Goal: Task Accomplishment & Management: Complete application form

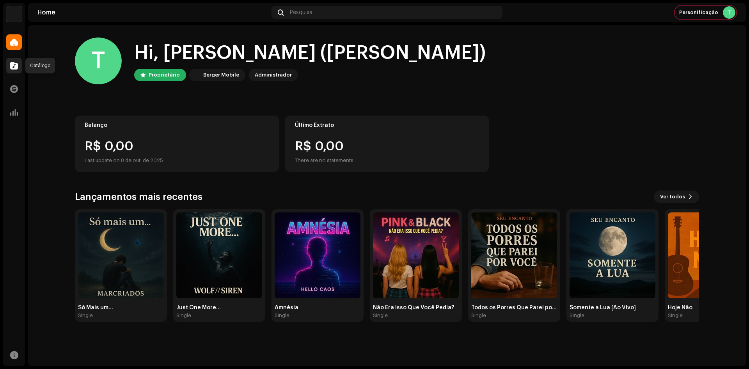
click at [13, 69] on span at bounding box center [14, 65] width 8 height 6
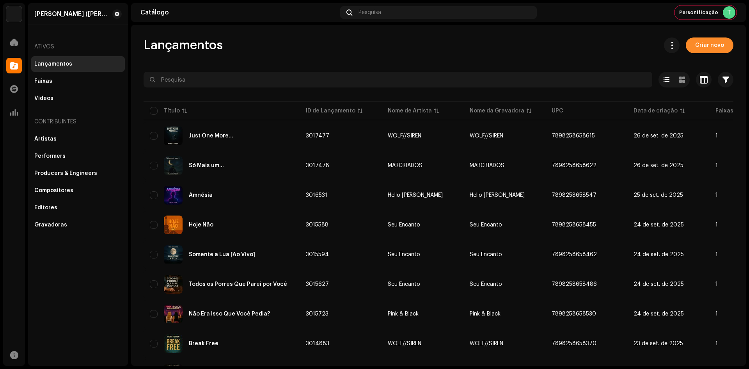
click at [698, 44] on span "Criar novo" at bounding box center [709, 45] width 29 height 16
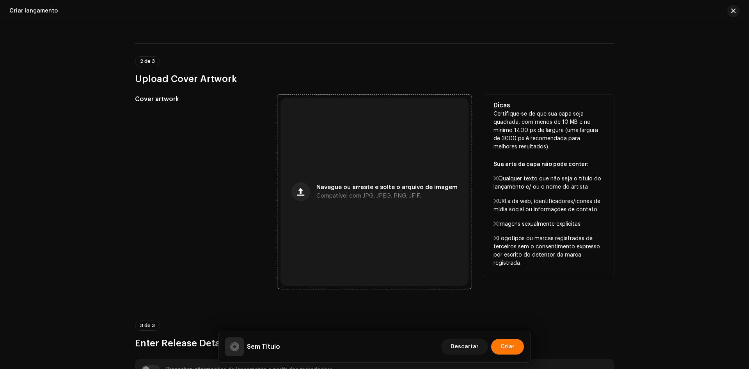
scroll to position [156, 0]
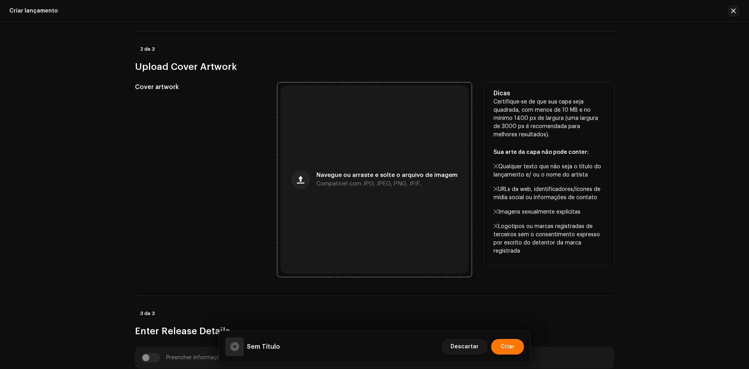
click at [325, 132] on div "Navegue ou arraste e solte o arquivo de imagem Compatível com JPG, JPEG, PNG, J…" at bounding box center [375, 179] width 188 height 188
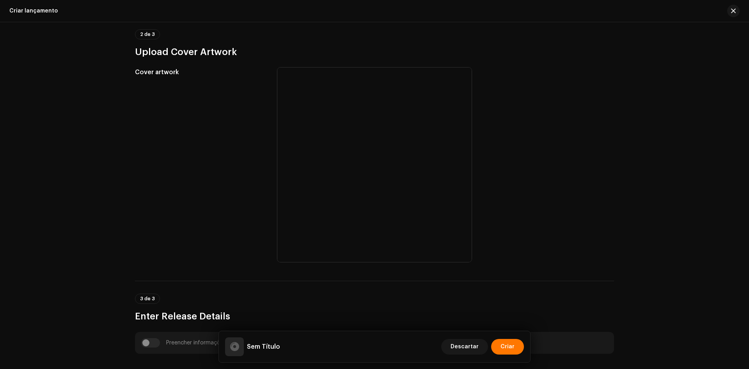
scroll to position [390, 0]
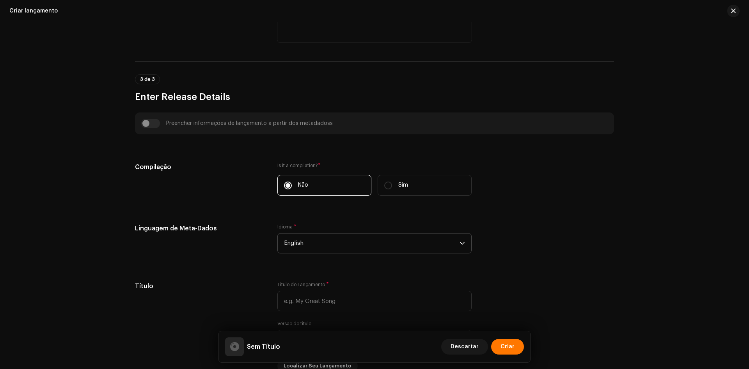
click at [328, 235] on span "English" at bounding box center [372, 243] width 176 height 20
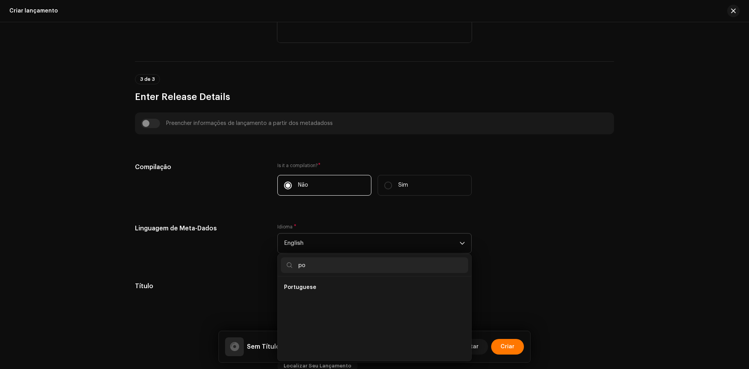
scroll to position [0, 0]
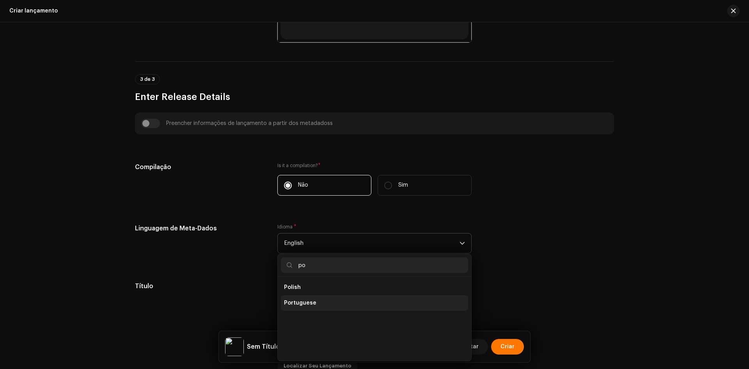
type input "po"
click at [314, 299] on li "Portuguese" at bounding box center [374, 303] width 187 height 16
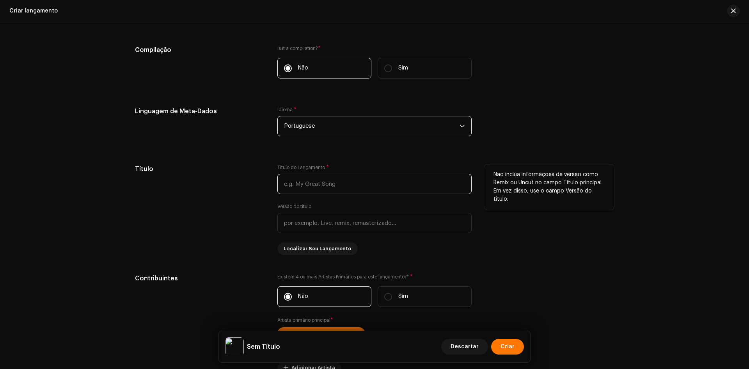
click at [317, 182] on input "text" at bounding box center [374, 184] width 194 height 20
paste input "Lixo"
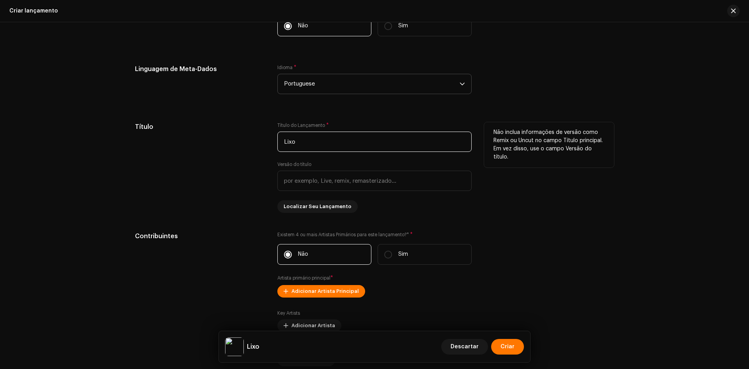
scroll to position [624, 0]
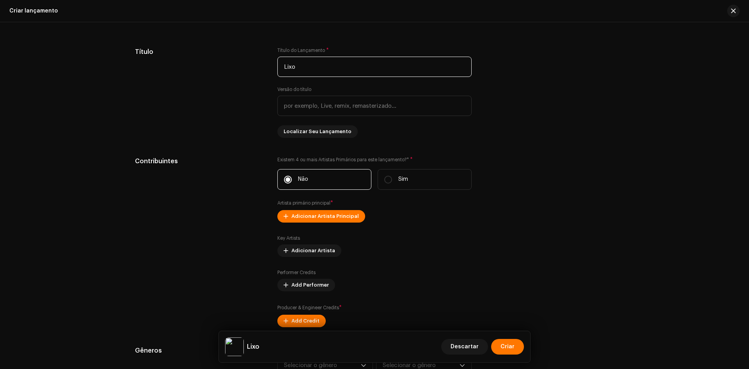
type input "Lixo"
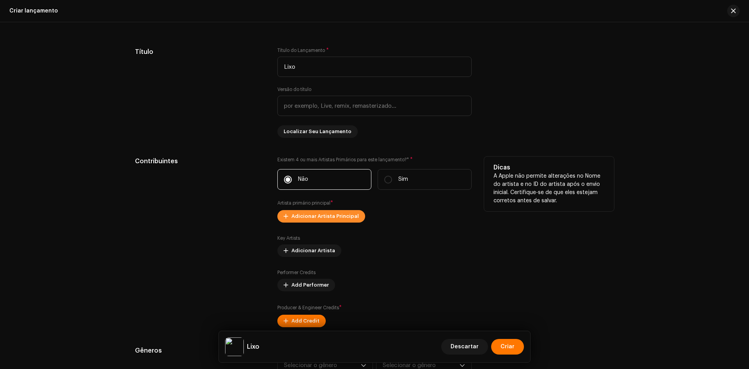
click at [336, 213] on span "Adicionar Artista Principal" at bounding box center [325, 216] width 68 height 16
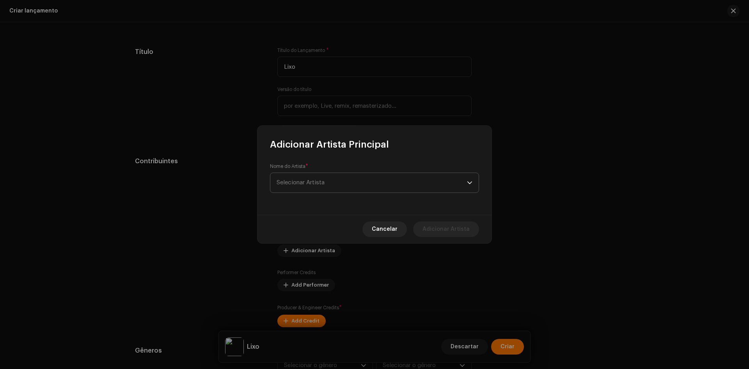
click at [335, 178] on span "Selecionar Artista" at bounding box center [372, 183] width 190 height 20
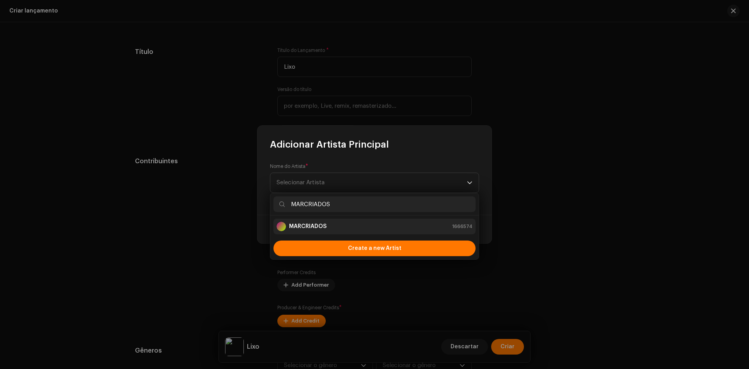
type input "MARCRIADOS"
click at [318, 222] on strong "MARCRIADOS" at bounding box center [307, 226] width 37 height 8
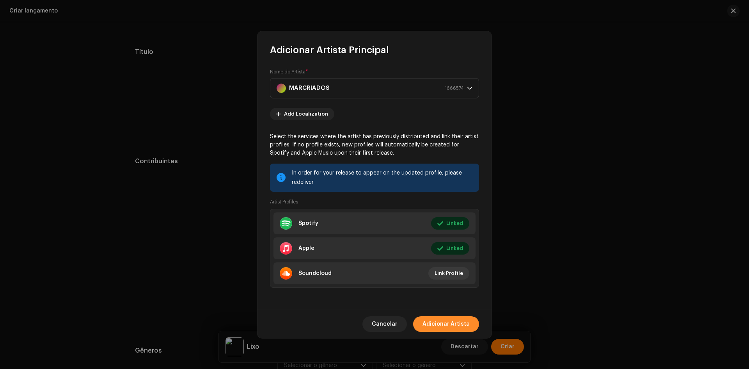
click at [434, 321] on span "Adicionar Artista" at bounding box center [446, 324] width 47 height 16
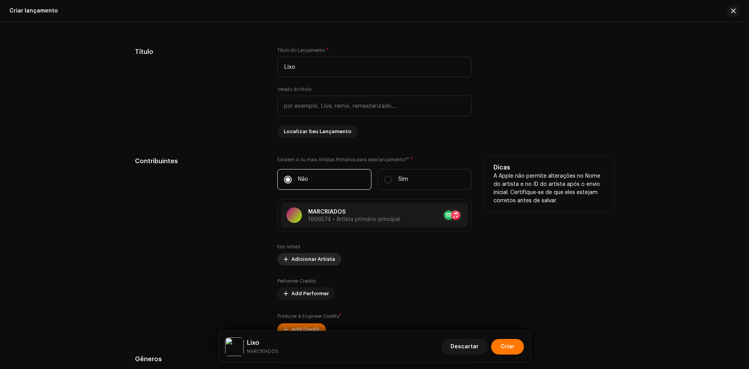
click at [315, 254] on span "Adicionar Artista" at bounding box center [313, 259] width 44 height 16
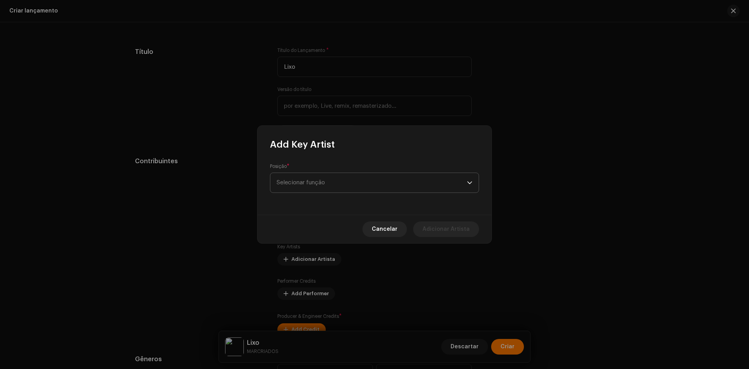
click at [320, 185] on span "Selecionar função" at bounding box center [372, 183] width 190 height 20
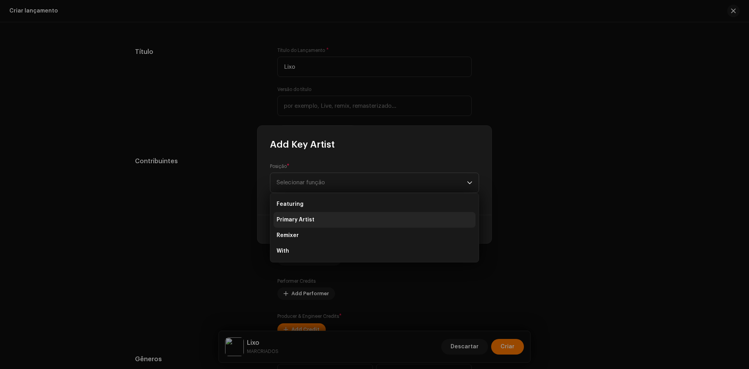
click at [313, 219] on li "Primary Artist" at bounding box center [375, 220] width 202 height 16
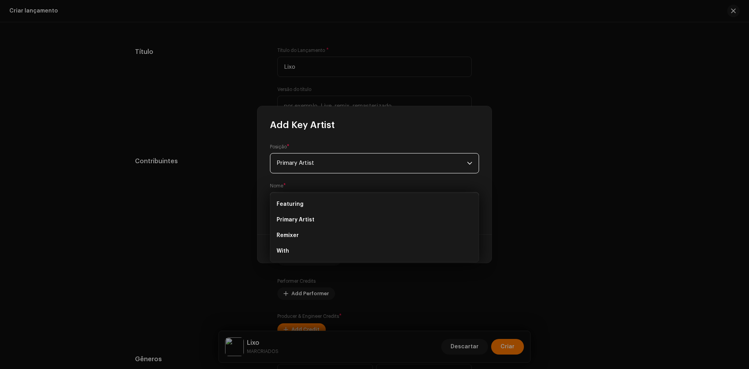
click at [322, 204] on span "Selecionar Artista" at bounding box center [301, 202] width 48 height 6
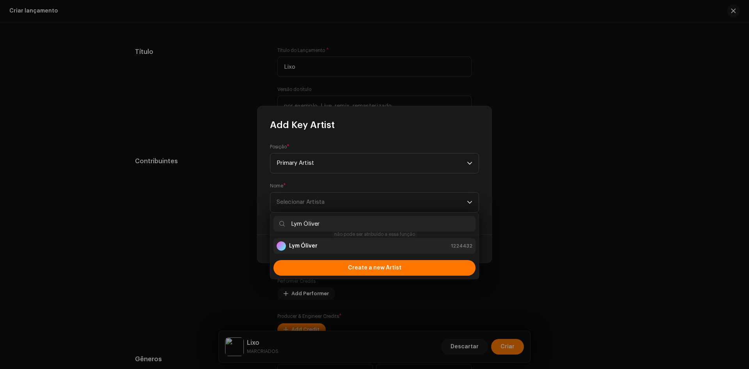
type input "Lym Óliver"
click at [320, 242] on div "Lym Óliver 1224432" at bounding box center [375, 245] width 196 height 9
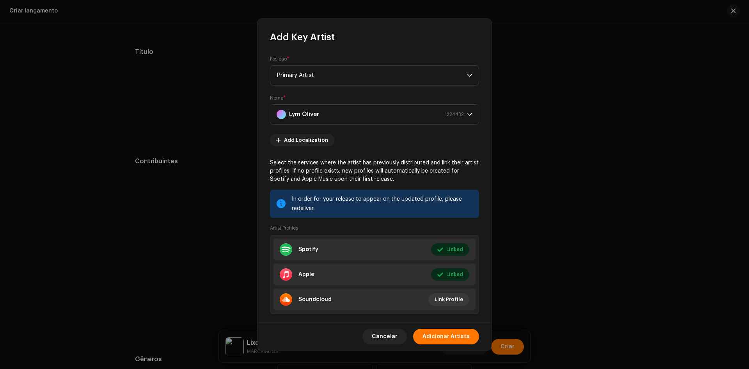
click at [435, 327] on div "Cancelar Adicionar Artista" at bounding box center [375, 336] width 234 height 28
click at [435, 331] on span "Adicionar Artista" at bounding box center [446, 337] width 47 height 16
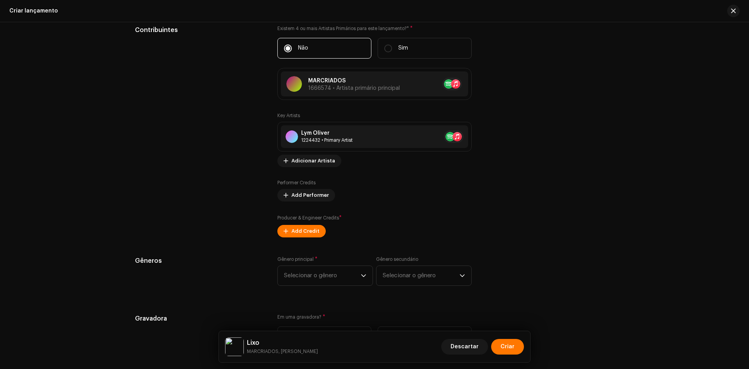
scroll to position [780, 0]
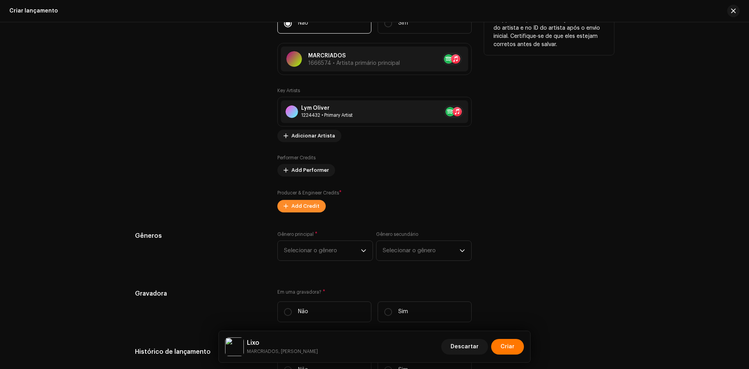
click at [313, 201] on span "Add Credit" at bounding box center [305, 206] width 28 height 16
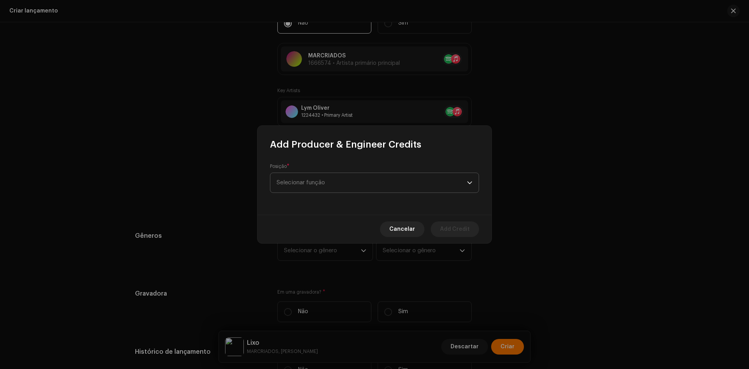
click at [334, 182] on span "Selecionar função" at bounding box center [372, 183] width 190 height 20
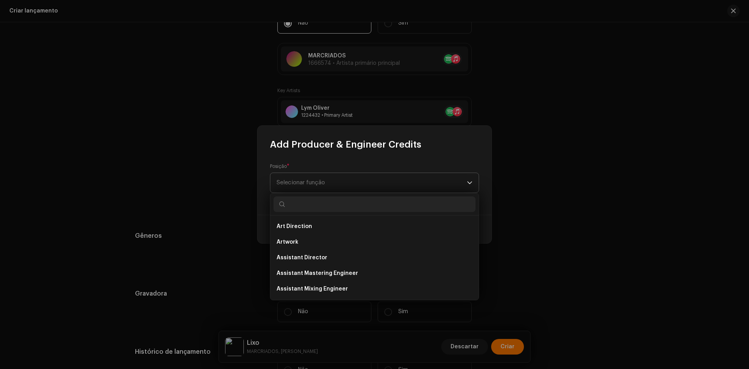
type input "o"
type input "prod"
click at [292, 288] on span "Producer" at bounding box center [290, 289] width 26 height 8
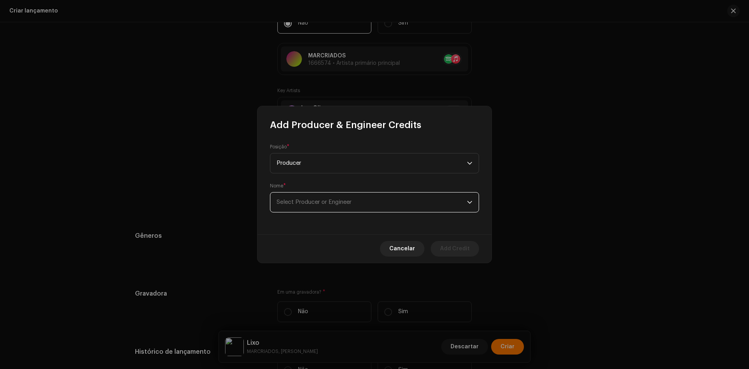
click at [304, 209] on span "Select Producer or Engineer" at bounding box center [372, 202] width 190 height 20
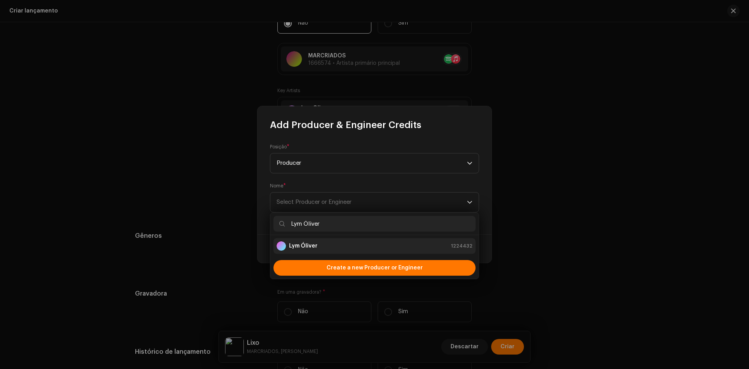
type input "Lym Óliver"
click at [306, 244] on strong "Lym Óliver" at bounding box center [303, 246] width 28 height 8
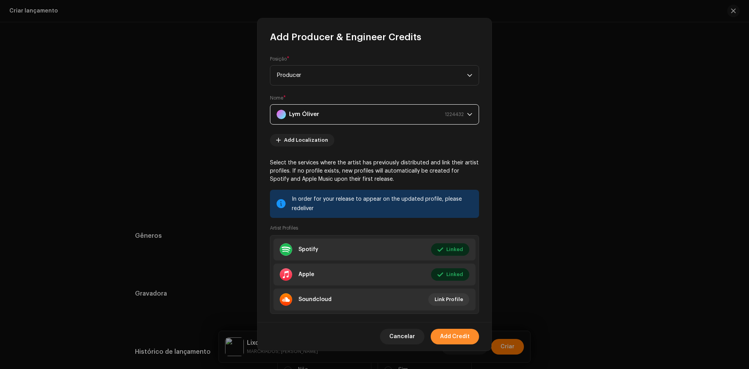
click at [446, 334] on span "Add Credit" at bounding box center [455, 337] width 30 height 16
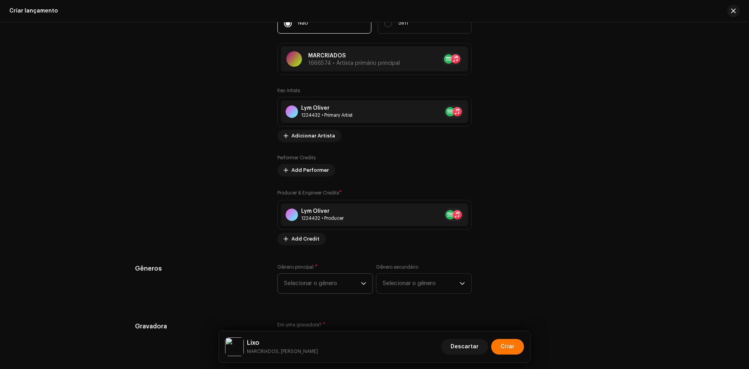
click at [332, 282] on span "Selecionar o gênero" at bounding box center [322, 284] width 77 height 20
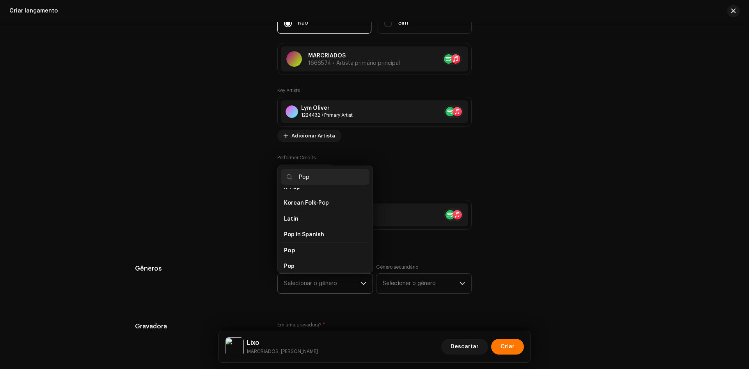
scroll to position [273, 0]
type input "Pop"
click at [300, 210] on li "Pop" at bounding box center [325, 216] width 89 height 16
click at [296, 224] on li "Pop" at bounding box center [325, 232] width 89 height 16
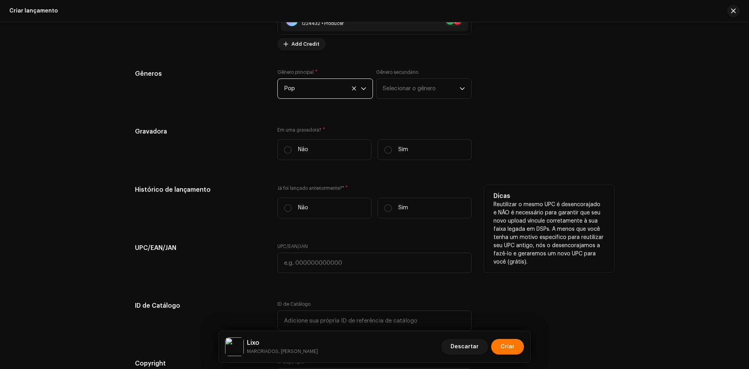
scroll to position [976, 0]
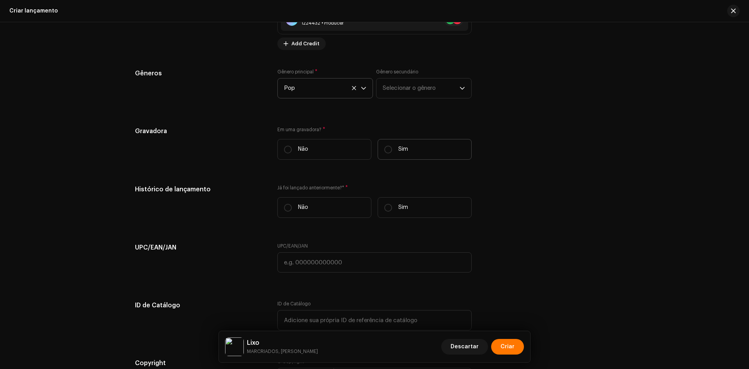
click at [404, 152] on p "Sim" at bounding box center [403, 149] width 10 height 8
click at [392, 152] on input "Sim" at bounding box center [388, 150] width 8 height 8
radio input "true"
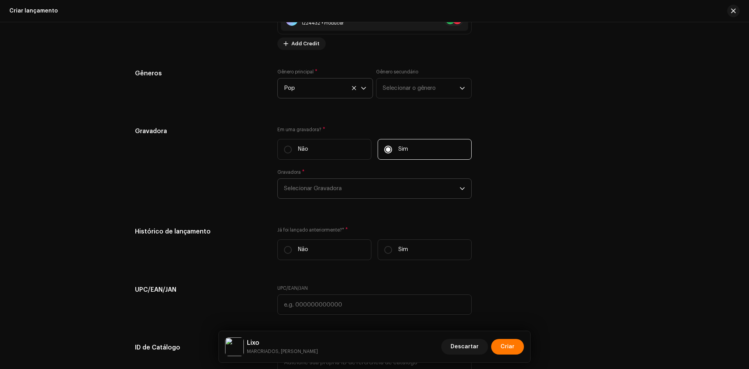
click at [373, 197] on span "Selecionar Gravadora" at bounding box center [372, 189] width 176 height 20
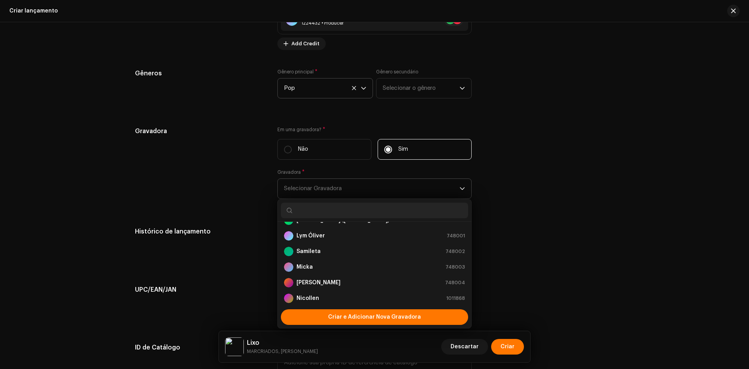
scroll to position [3, 0]
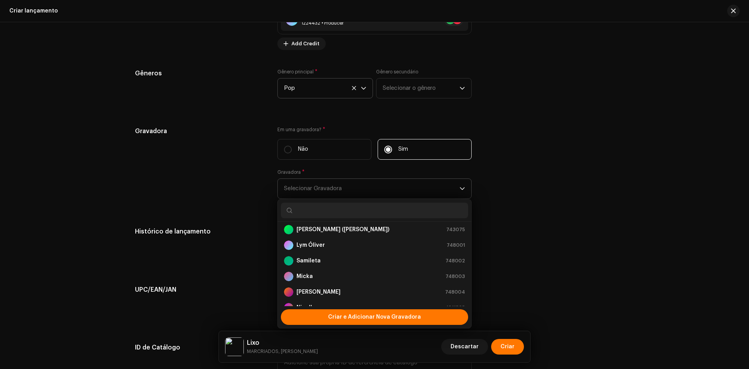
click at [335, 205] on input "text" at bounding box center [374, 211] width 187 height 16
paste input "MARCRIADOS"
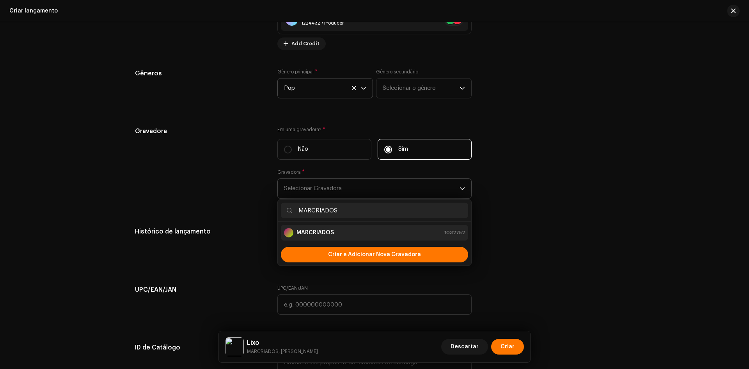
type input "MARCRIADOS"
click at [328, 232] on strong "MARCRIADOS" at bounding box center [315, 233] width 37 height 8
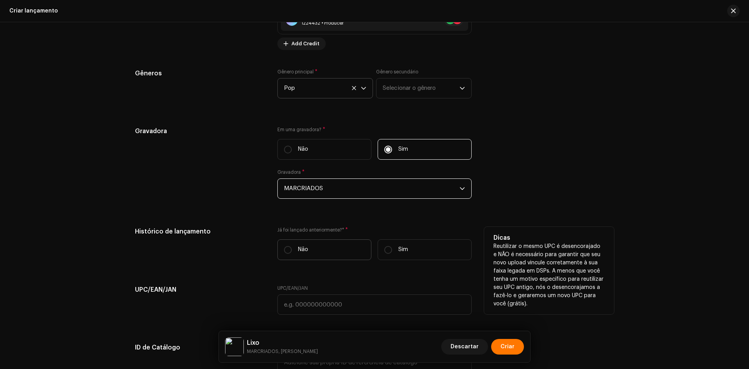
click at [299, 250] on p "Não" at bounding box center [303, 249] width 10 height 8
click at [292, 250] on input "Não" at bounding box center [288, 250] width 8 height 8
radio input "true"
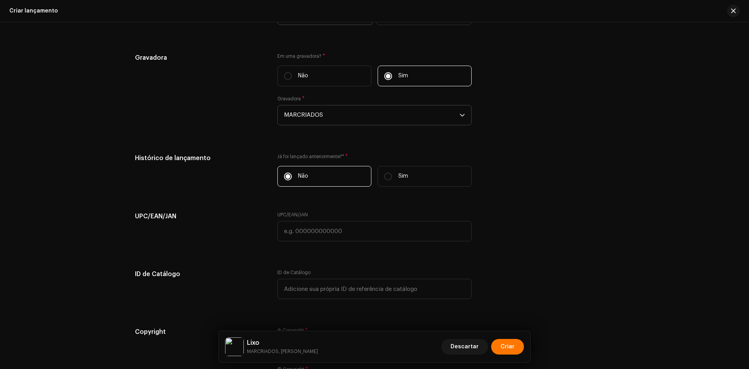
scroll to position [1132, 0]
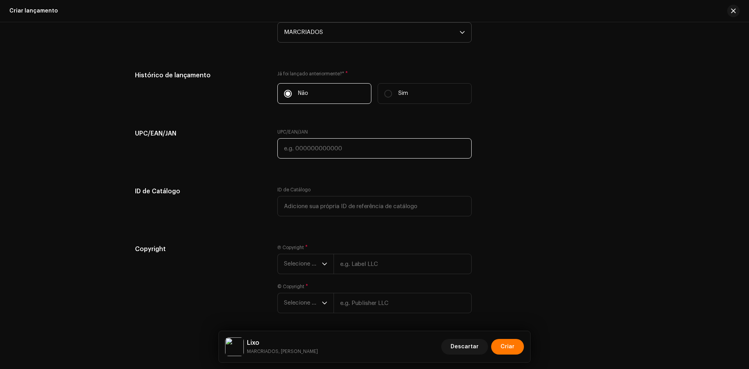
click at [316, 143] on input "text" at bounding box center [374, 148] width 194 height 20
paste input "7898258659346"
type input "7898258659346"
click at [304, 260] on span "Selecione o ano" at bounding box center [303, 264] width 38 height 20
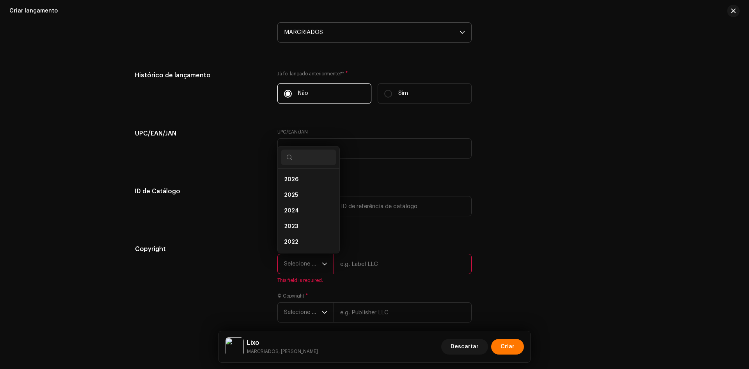
scroll to position [12, 0]
click at [295, 187] on li "2025" at bounding box center [308, 183] width 55 height 16
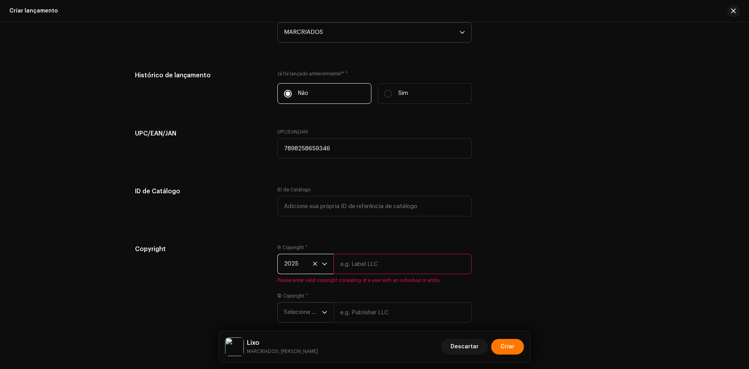
click at [295, 313] on span "Selecione o ano" at bounding box center [303, 312] width 38 height 20
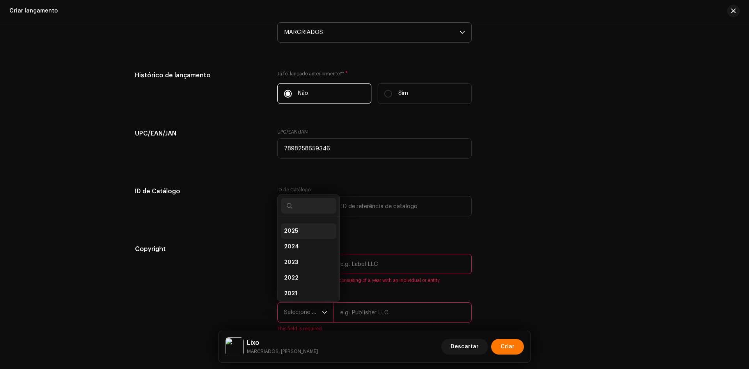
click at [298, 233] on li "2025" at bounding box center [308, 231] width 55 height 16
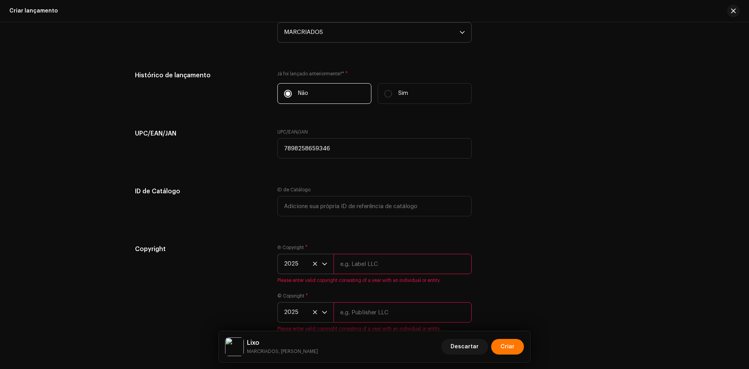
drag, startPoint x: 382, startPoint y: 261, endPoint x: 379, endPoint y: 272, distance: 11.1
click at [382, 261] on input "text" at bounding box center [403, 264] width 138 height 20
paste input "MARCRIADOS"
type input "MARCRIADOS"
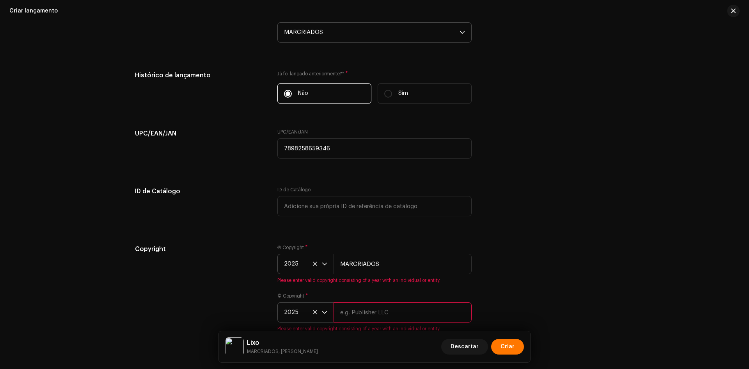
click at [373, 312] on input "text" at bounding box center [403, 312] width 138 height 20
paste input "MARCRIADOS"
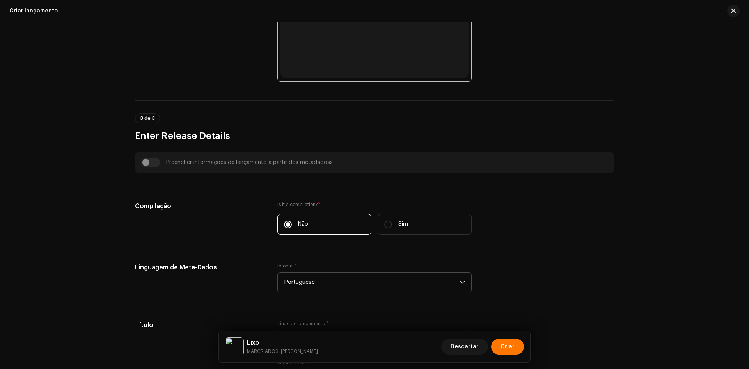
scroll to position [117, 0]
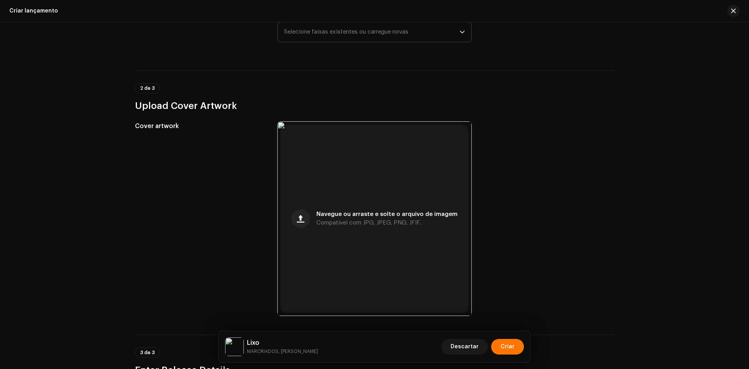
type input "MARCRIADOS"
click at [354, 25] on span "Selecione faixas existentes ou carregue novas" at bounding box center [372, 32] width 176 height 20
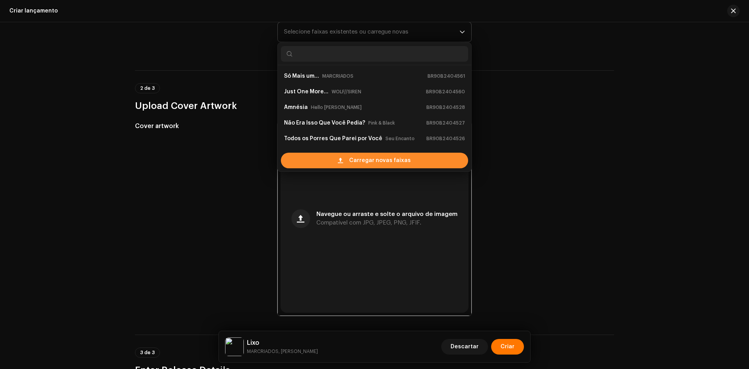
scroll to position [12, 0]
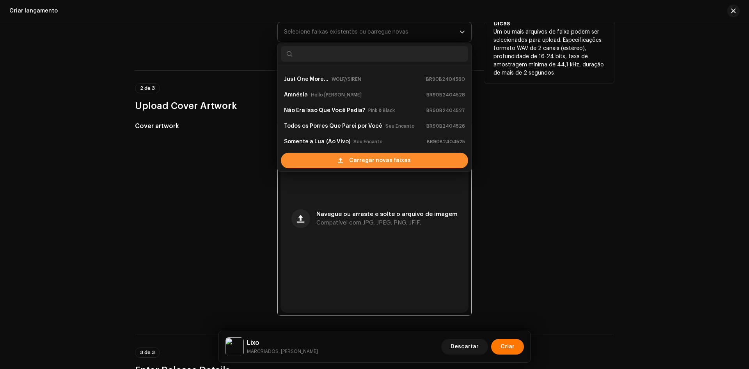
click at [325, 155] on div "Carregar novas faixas" at bounding box center [374, 161] width 187 height 16
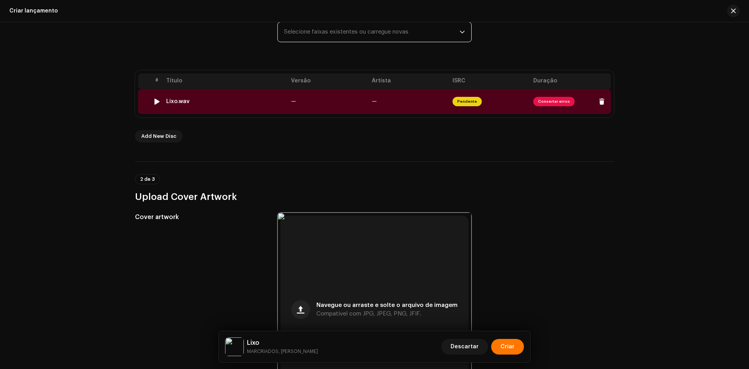
click at [241, 100] on div "Lixo.wav" at bounding box center [225, 101] width 119 height 6
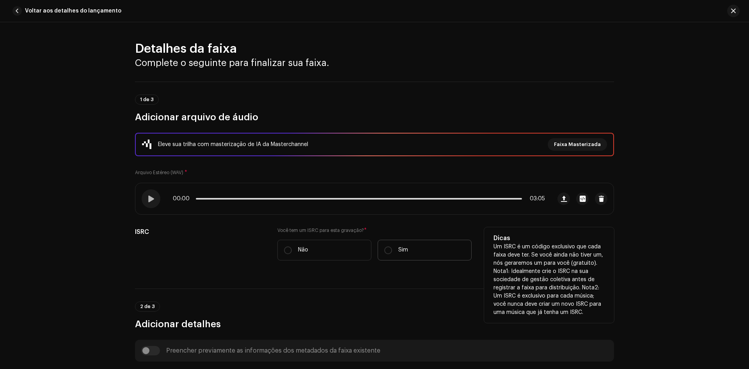
click at [398, 246] on p "Sim" at bounding box center [403, 250] width 10 height 8
click at [392, 246] on input "Sim" at bounding box center [388, 250] width 8 height 8
radio input "true"
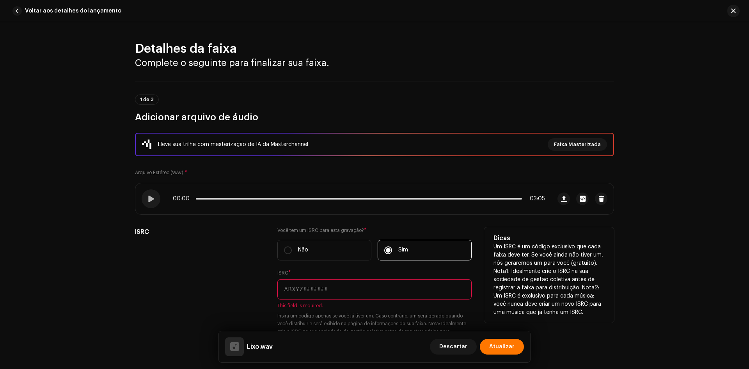
click at [333, 283] on input "text" at bounding box center [374, 289] width 194 height 20
paste input "BR-90B-24-04623"
click at [290, 295] on input "BR-90B-24-04623" at bounding box center [374, 289] width 194 height 20
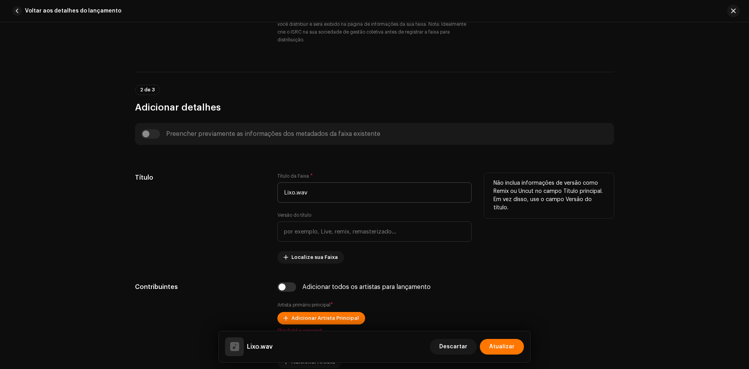
scroll to position [312, 0]
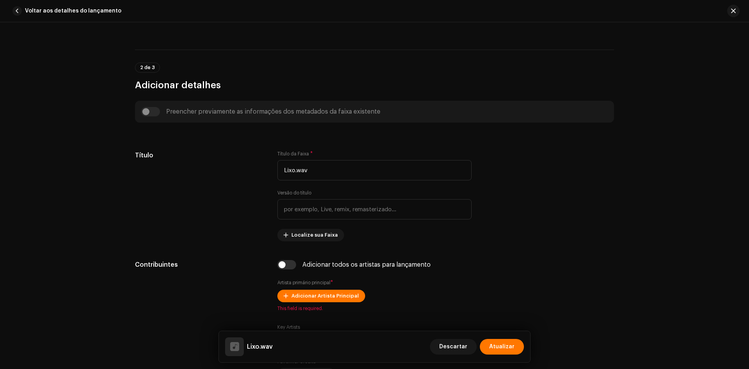
type input "BR90B2404623"
click at [355, 171] on input "Lixo.wav" at bounding box center [374, 170] width 194 height 20
paste input "text"
click at [355, 171] on input "Lixo" at bounding box center [374, 170] width 194 height 20
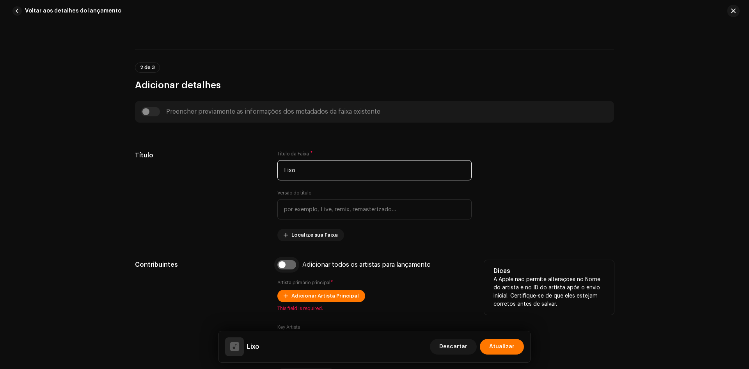
type input "Lixo"
click at [290, 263] on input "checkbox" at bounding box center [286, 264] width 19 height 9
checkbox input "true"
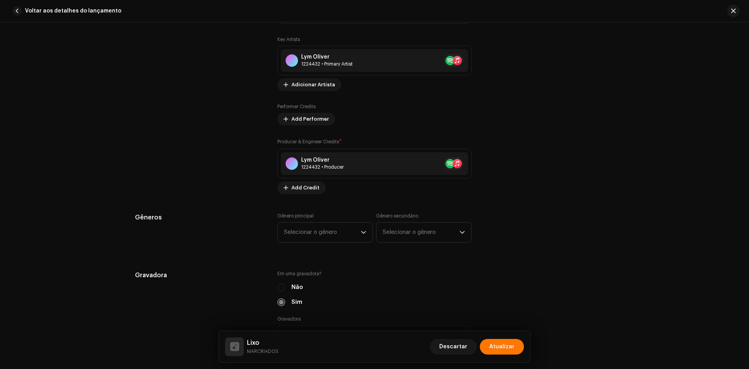
scroll to position [702, 0]
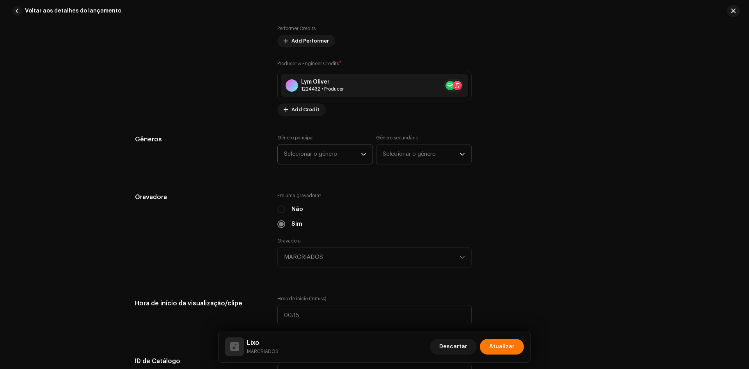
click at [306, 153] on span "Selecionar o gênero" at bounding box center [322, 154] width 77 height 20
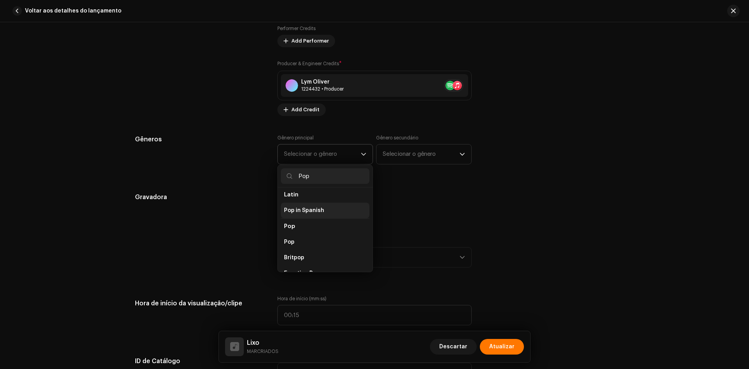
scroll to position [273, 0]
type input "Pop"
click at [298, 227] on li "Pop" at bounding box center [325, 231] width 89 height 16
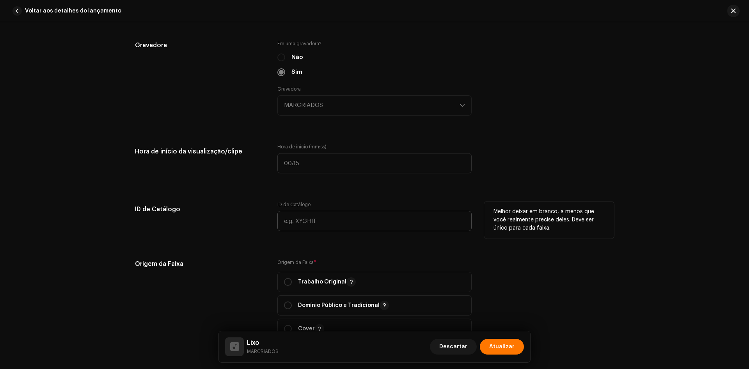
scroll to position [858, 0]
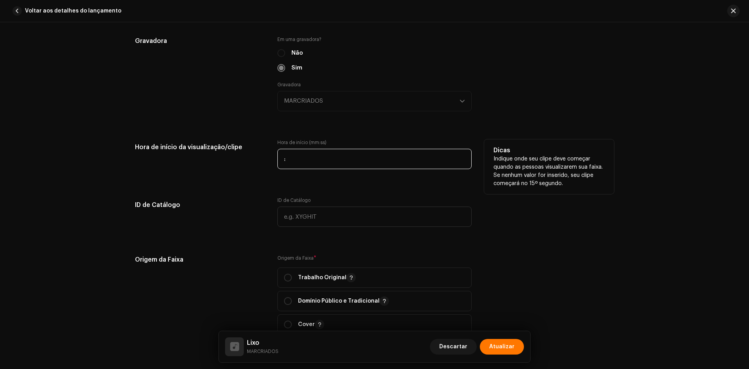
click at [277, 160] on input ":" at bounding box center [374, 159] width 194 height 20
type input "00:57"
click at [253, 165] on div "Hora de início da visualização/clipe" at bounding box center [200, 158] width 130 height 39
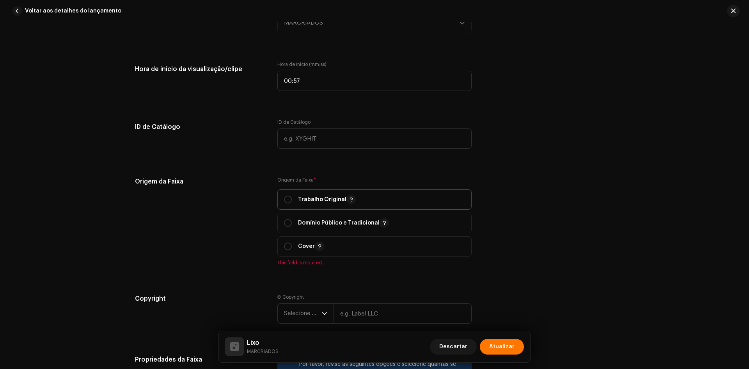
click at [310, 200] on p "Trabalho Original" at bounding box center [327, 199] width 58 height 9
radio input "true"
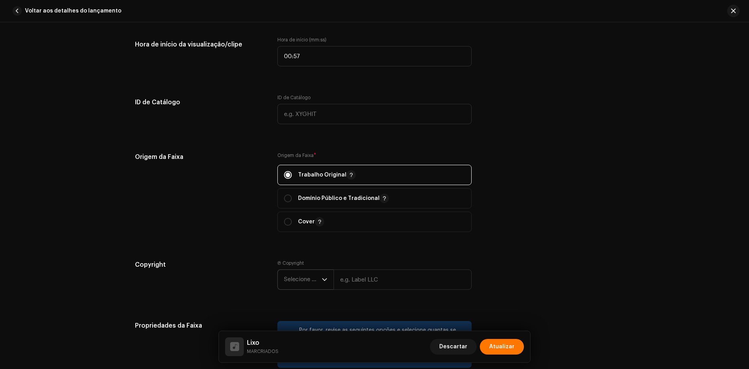
scroll to position [1054, 0]
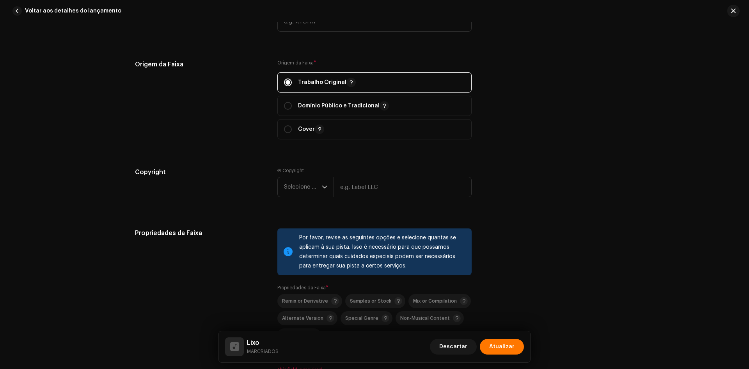
click at [304, 172] on div "Ⓟ Copyright Selecione o ano" at bounding box center [374, 183] width 194 height 33
click at [302, 184] on span "Selecione o ano" at bounding box center [303, 187] width 38 height 20
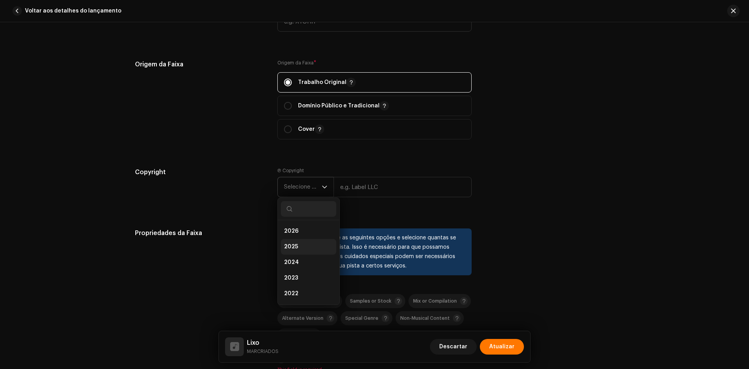
click at [298, 245] on li "2025" at bounding box center [308, 247] width 55 height 16
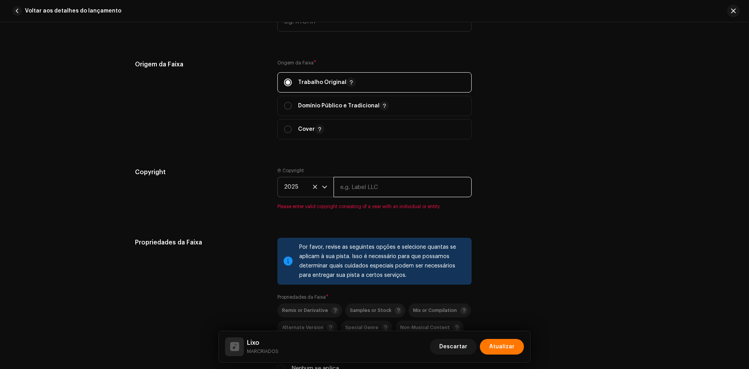
drag, startPoint x: 364, startPoint y: 188, endPoint x: 340, endPoint y: 199, distance: 26.0
click at [364, 188] on input "text" at bounding box center [403, 187] width 138 height 20
paste input "MARCRIADOS"
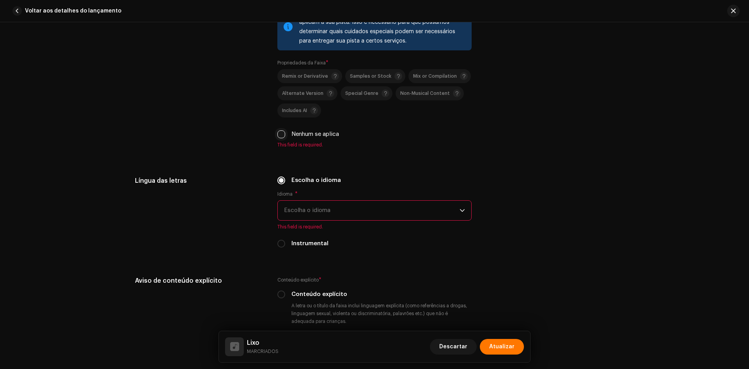
type input "MARCRIADOS"
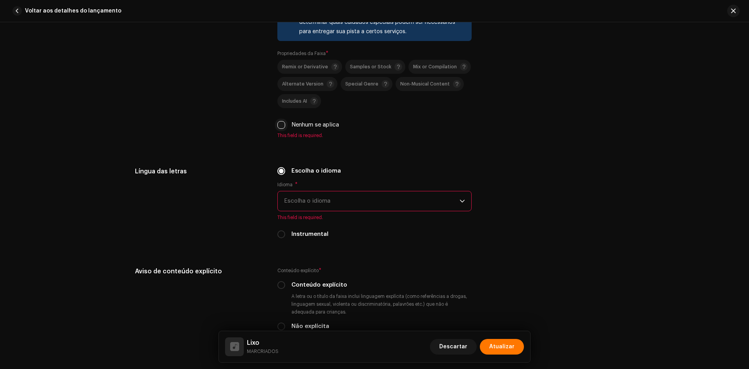
click at [282, 129] on input "Nenhum se aplica" at bounding box center [281, 125] width 8 height 8
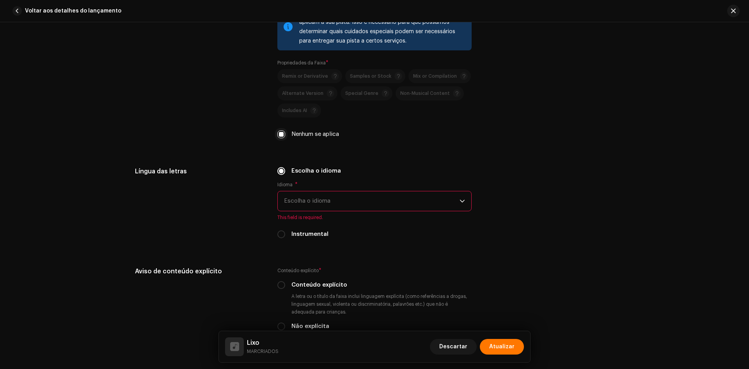
click at [282, 136] on input "Nenhum se aplica" at bounding box center [281, 134] width 8 height 8
checkbox input "false"
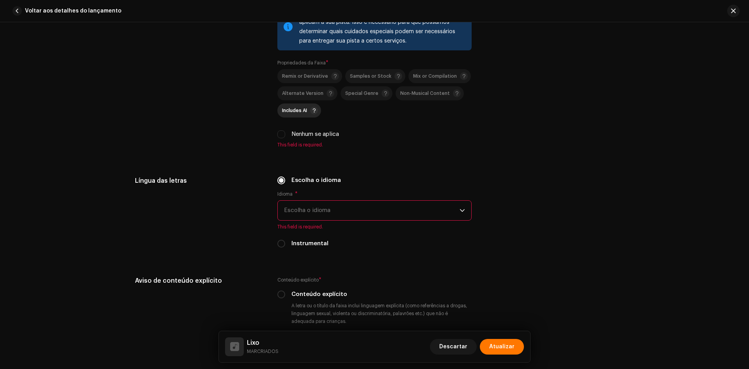
click at [294, 113] on span "Includes AI" at bounding box center [294, 110] width 25 height 5
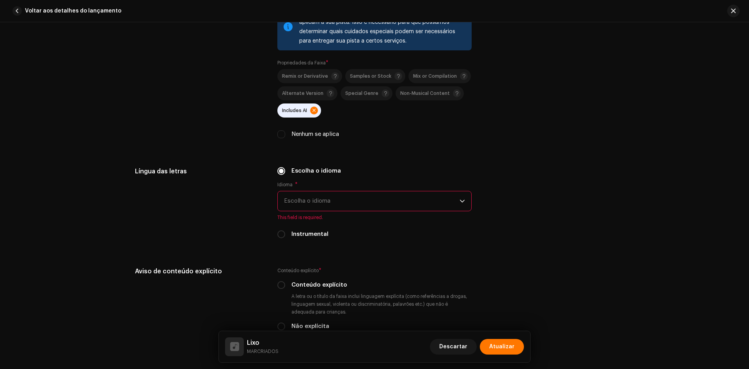
click at [324, 196] on span "Escolha o idioma" at bounding box center [372, 201] width 176 height 20
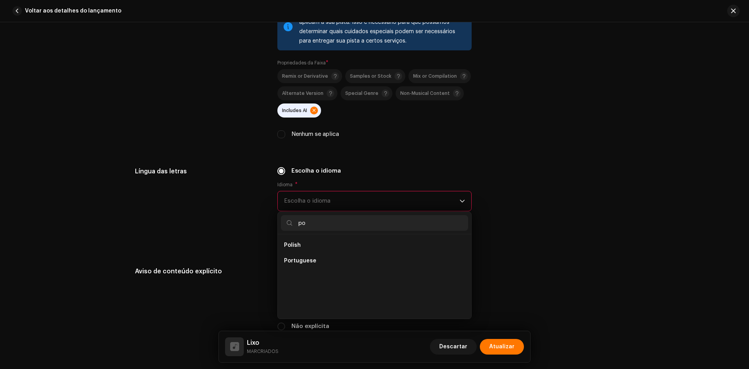
scroll to position [0, 0]
type input "po"
drag, startPoint x: 297, startPoint y: 261, endPoint x: 296, endPoint y: 256, distance: 5.9
click at [297, 261] on span "Portuguese" at bounding box center [300, 261] width 32 height 8
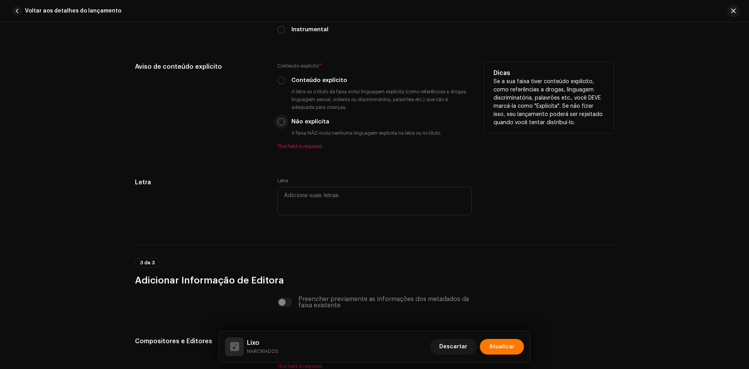
click at [283, 121] on input "Não explícita" at bounding box center [281, 122] width 8 height 8
radio input "true"
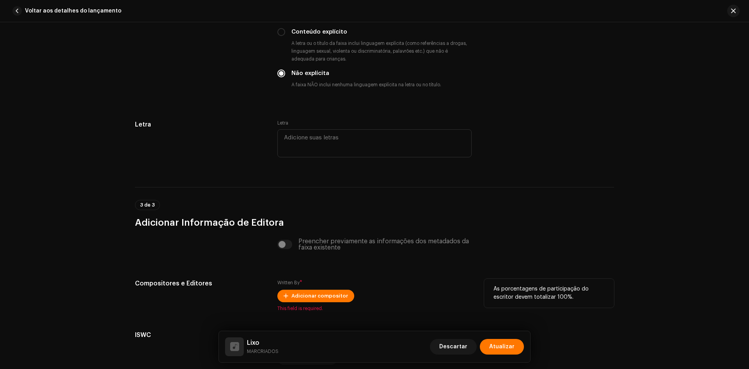
scroll to position [1592, 0]
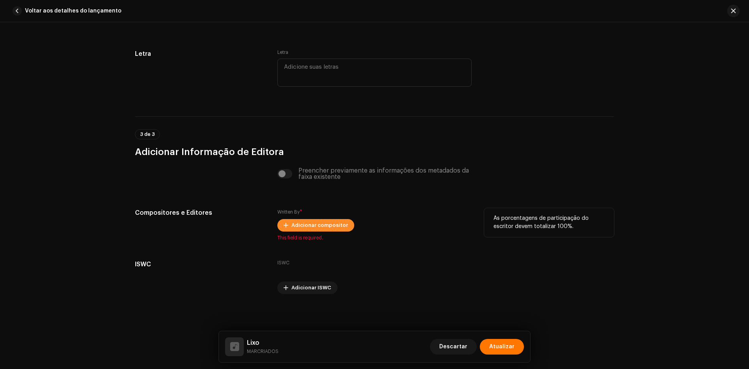
click at [333, 226] on span "Adicionar compositor" at bounding box center [319, 225] width 57 height 16
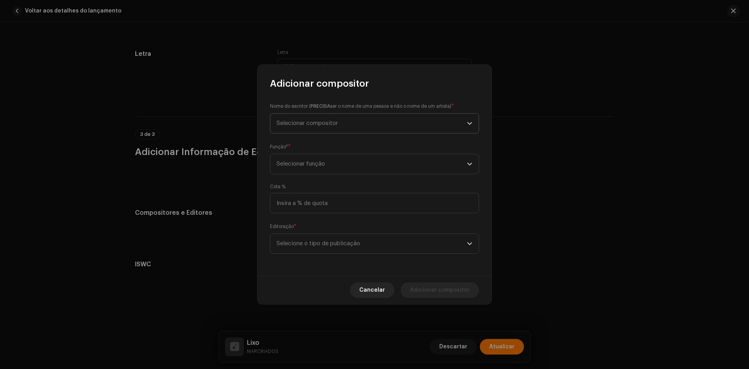
click at [333, 119] on span "Selecionar compositor" at bounding box center [372, 124] width 190 height 20
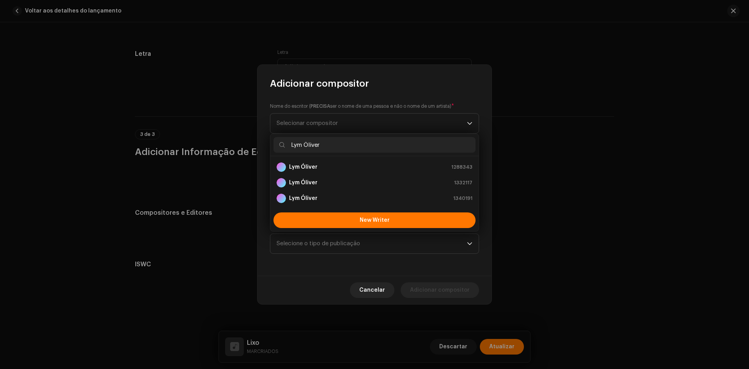
type input "Lym Óliver"
click at [312, 164] on strong "Lym Óliver" at bounding box center [303, 167] width 28 height 8
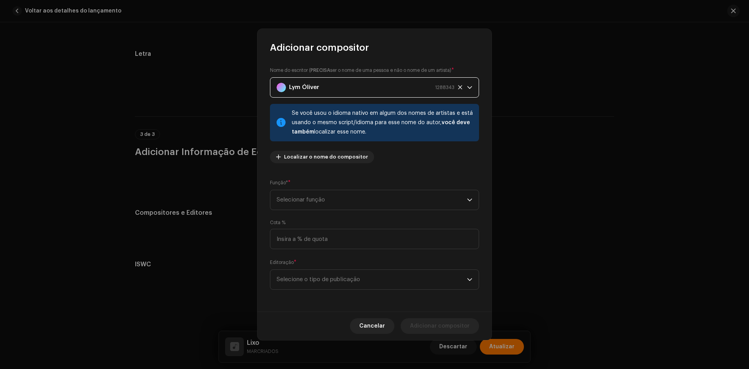
click at [297, 187] on div "Função* * Selecionar função" at bounding box center [374, 194] width 209 height 31
click at [300, 197] on span "Selecionar função" at bounding box center [372, 200] width 190 height 20
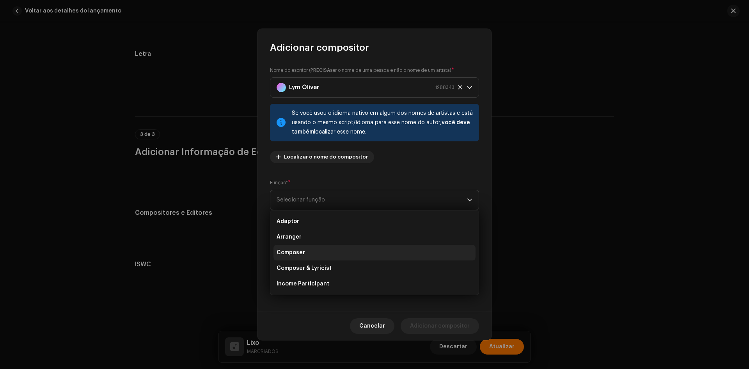
click at [291, 247] on li "Composer" at bounding box center [375, 253] width 202 height 16
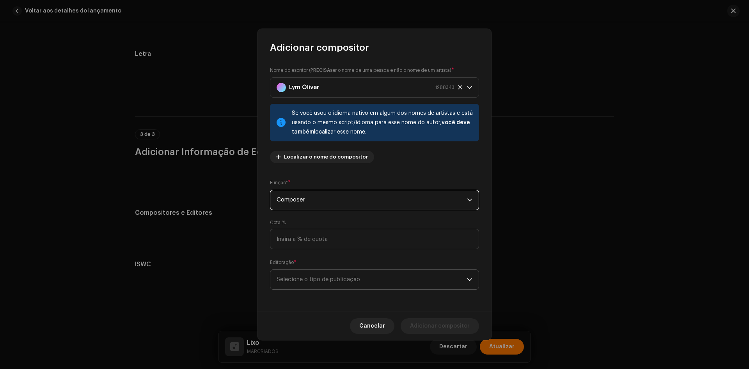
click at [289, 270] on span "Selecione o tipo de publicação" at bounding box center [372, 280] width 190 height 20
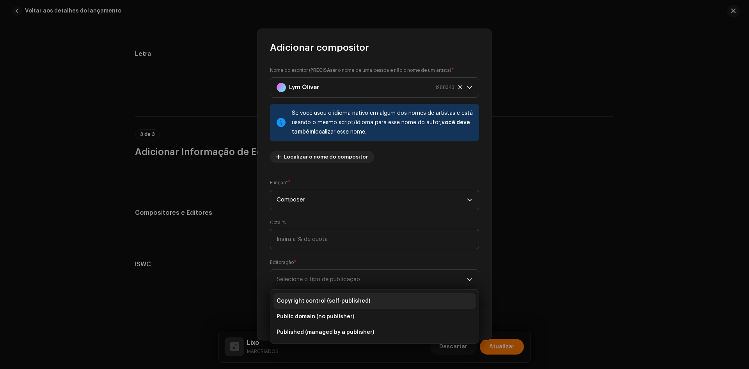
click at [292, 301] on span "Copyright control (self-published)" at bounding box center [324, 301] width 94 height 8
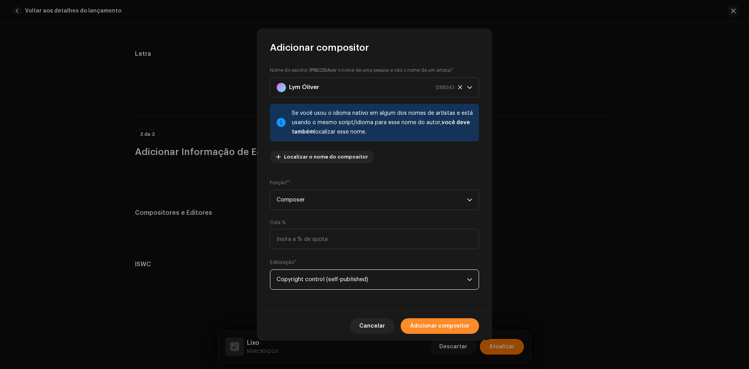
click at [454, 333] on span "Adicionar compositor" at bounding box center [440, 326] width 60 height 16
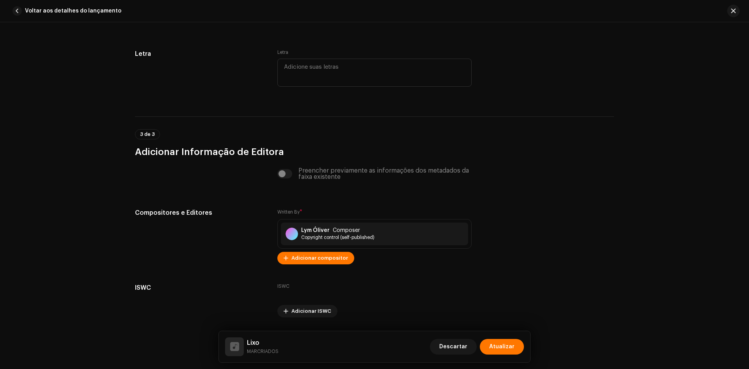
click at [317, 256] on span "Adicionar compositor" at bounding box center [319, 258] width 57 height 16
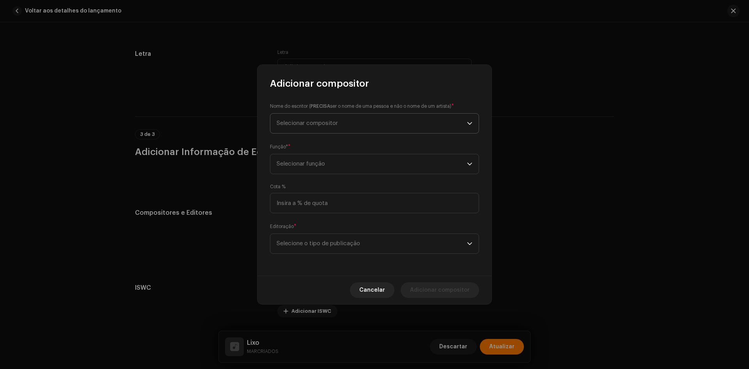
click at [309, 126] on span "Selecionar compositor" at bounding box center [372, 124] width 190 height 20
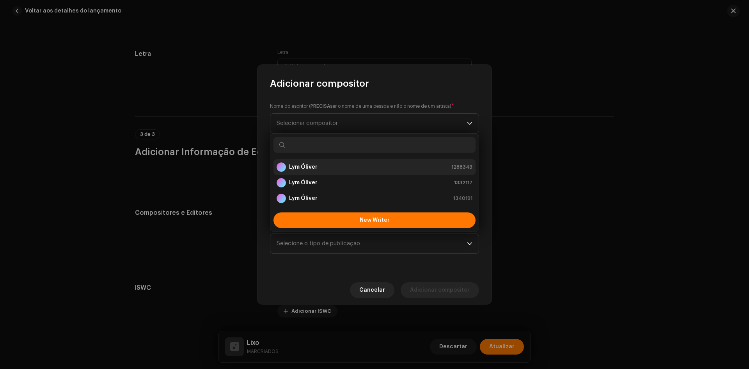
click at [304, 170] on strong "Lym Óliver" at bounding box center [303, 167] width 28 height 8
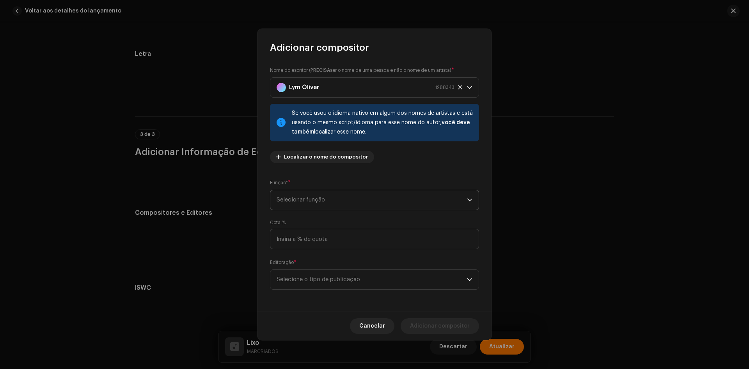
click at [298, 193] on span "Selecionar função" at bounding box center [372, 200] width 190 height 20
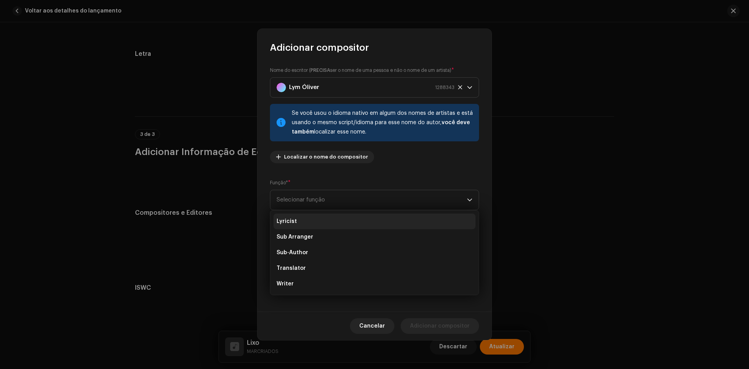
click at [292, 222] on span "Lyricist" at bounding box center [287, 221] width 20 height 8
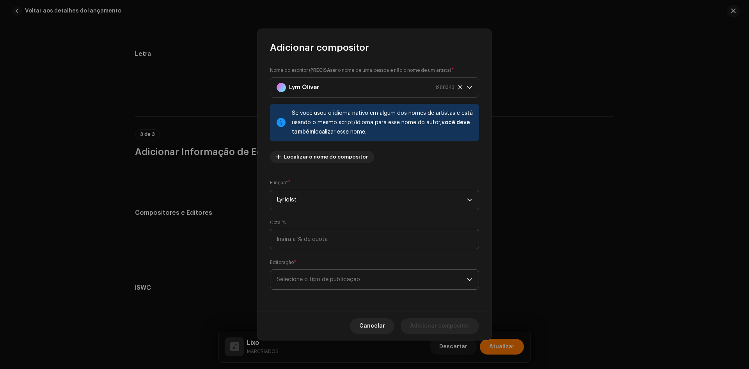
click at [300, 278] on span "Selecione o tipo de publicação" at bounding box center [372, 280] width 190 height 20
click at [297, 302] on span "Copyright control (self-published)" at bounding box center [324, 301] width 94 height 8
click at [425, 330] on span "Adicionar compositor" at bounding box center [440, 326] width 60 height 16
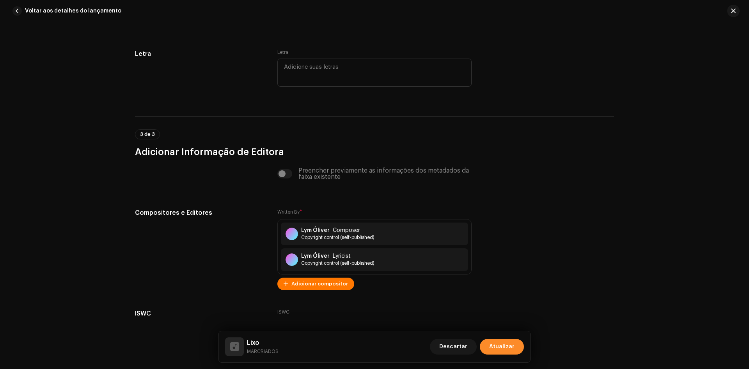
click at [501, 346] on span "Atualizar" at bounding box center [501, 347] width 25 height 16
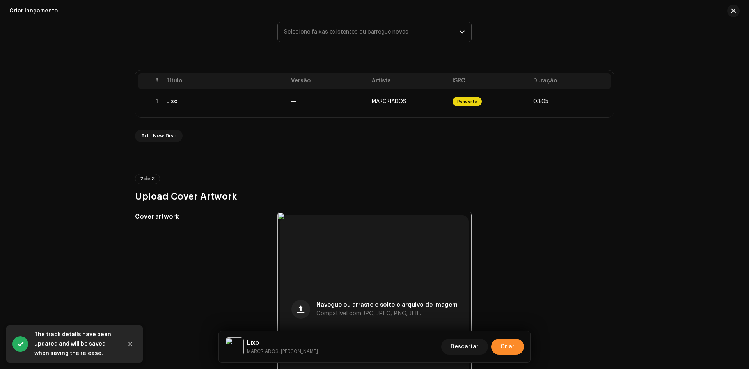
click at [503, 342] on span "Criar" at bounding box center [508, 347] width 14 height 16
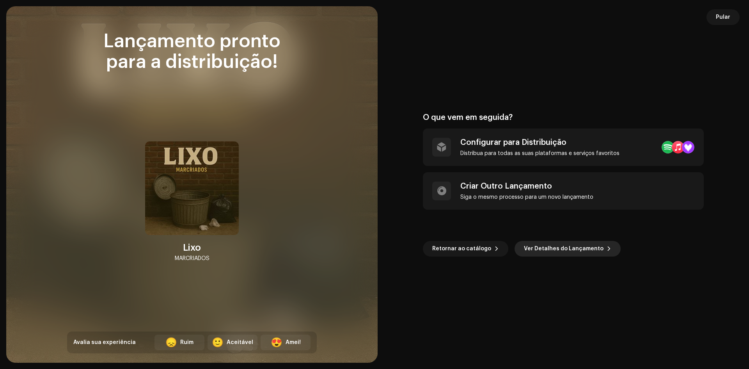
click at [528, 249] on span "Ver Detalhes do Lançamento" at bounding box center [564, 249] width 80 height 16
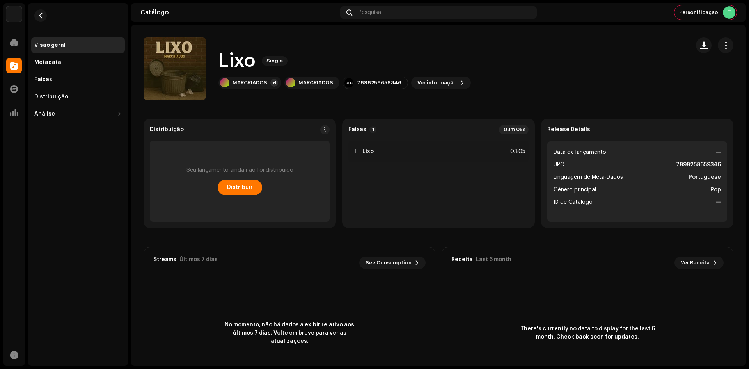
click at [243, 196] on div "Seu lançamento ainda não foi distribuído Distribuir" at bounding box center [240, 180] width 180 height 81
click at [241, 194] on span "Distribuir" at bounding box center [240, 188] width 26 height 16
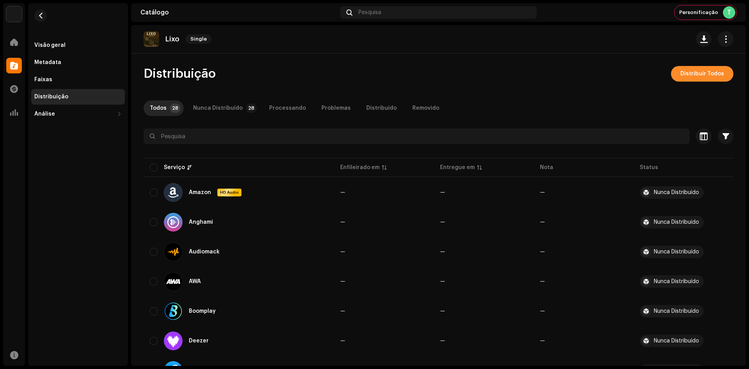
click at [713, 76] on span "Distribuir Todos" at bounding box center [703, 74] width 44 height 16
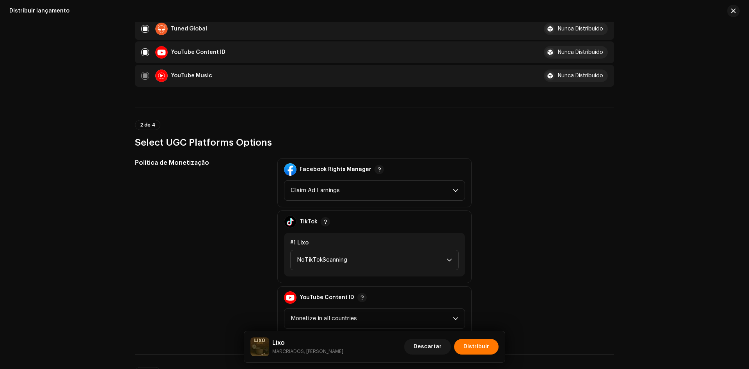
scroll to position [937, 0]
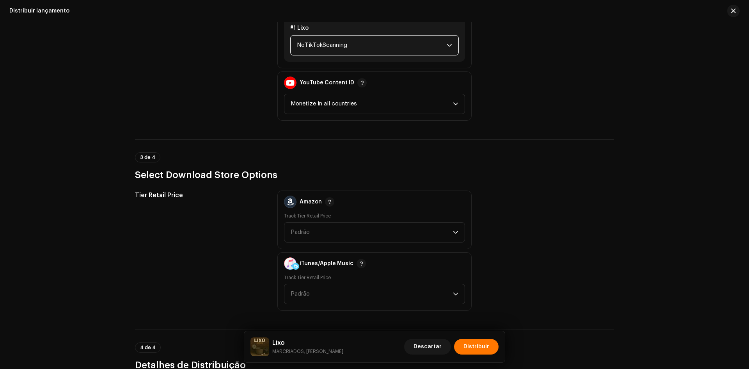
click at [344, 45] on span "NoTikTokScanning" at bounding box center [372, 46] width 150 height 20
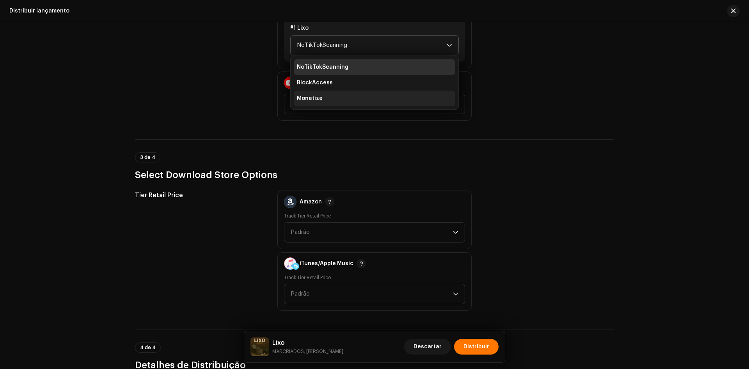
click at [333, 97] on li "Monetize" at bounding box center [375, 99] width 162 height 16
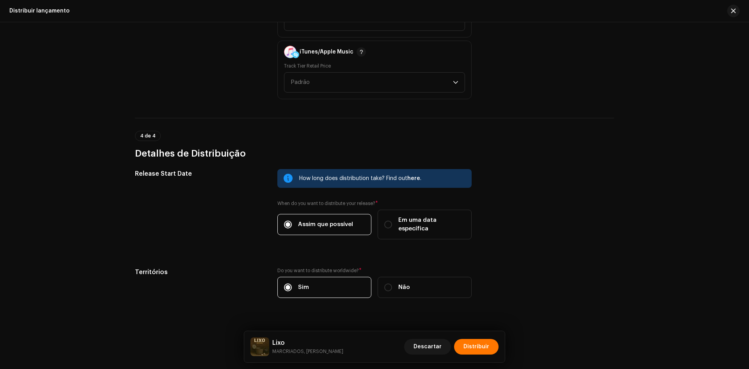
scroll to position [1153, 0]
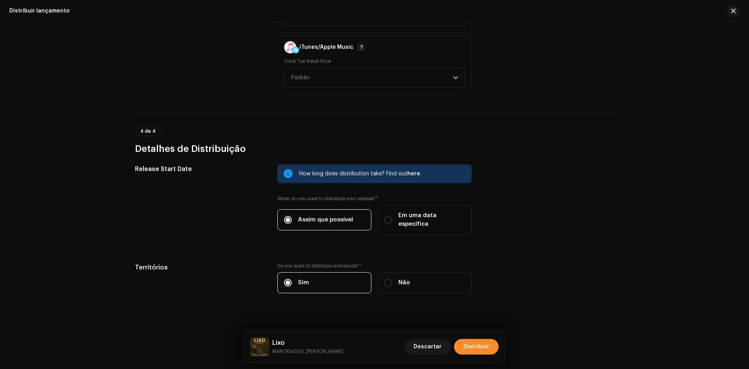
click at [467, 343] on span "Distribuir" at bounding box center [477, 347] width 26 height 16
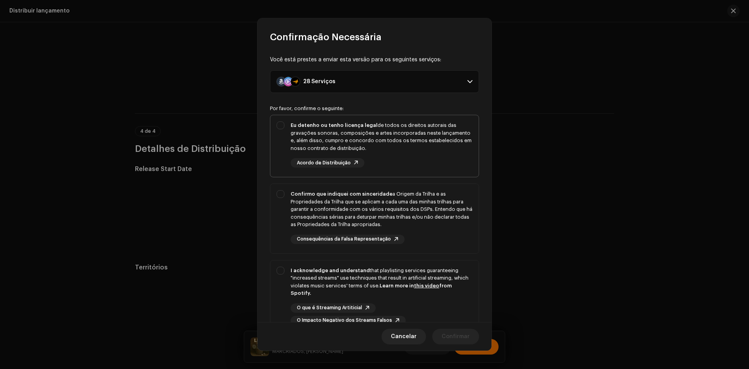
click at [284, 126] on div "Eu detenho ou tenho licença legal de todos os direitos autorais das gravações s…" at bounding box center [374, 144] width 208 height 59
checkbox input "true"
click at [278, 220] on div "Confirmo que indiquei com sinceridade a Origem da Trilha e as Propriedades da T…" at bounding box center [374, 217] width 208 height 66
checkbox input "true"
click at [278, 271] on div "I acknowledge and understand that playlisting services guaranteeing "increased …" at bounding box center [374, 295] width 208 height 71
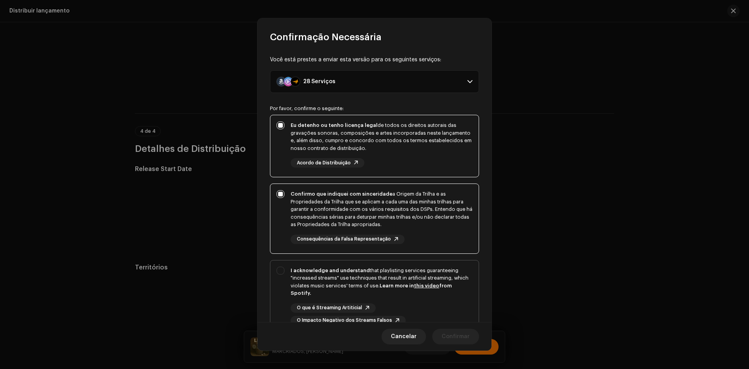
checkbox input "true"
click at [451, 337] on span "Confirmar" at bounding box center [456, 337] width 28 height 16
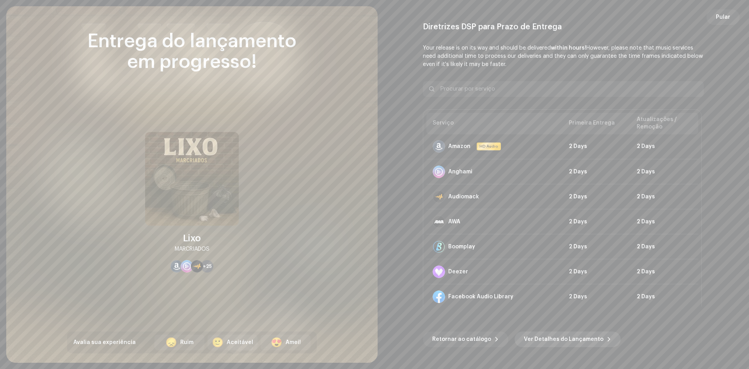
click at [531, 344] on span "Ver Detalhes do Lançamento" at bounding box center [564, 339] width 80 height 16
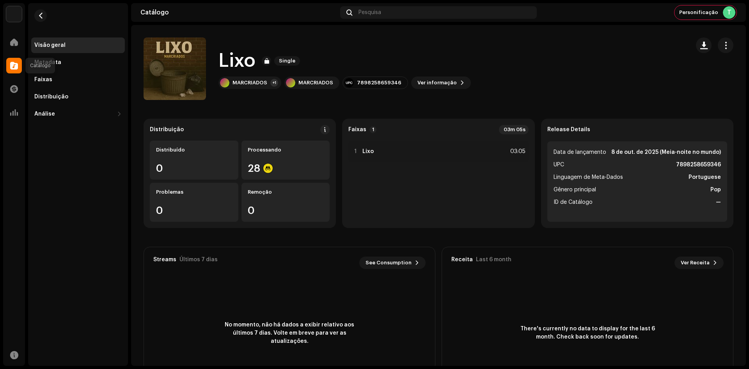
click at [18, 68] on div at bounding box center [14, 66] width 16 height 16
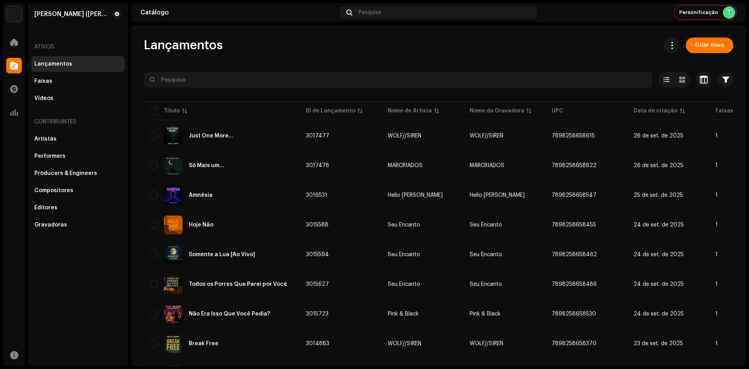
click at [705, 46] on span "Criar novo" at bounding box center [709, 45] width 29 height 16
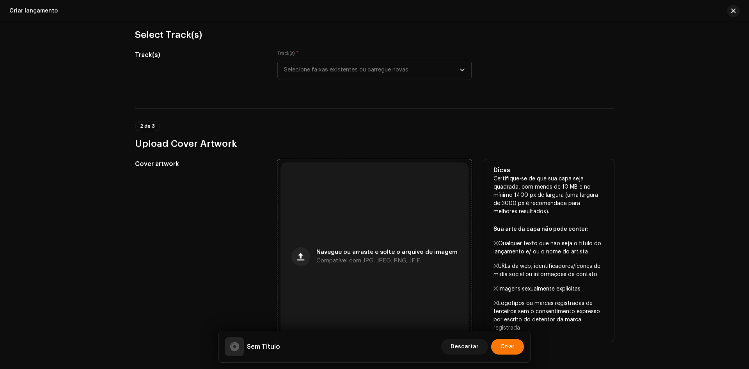
scroll to position [156, 0]
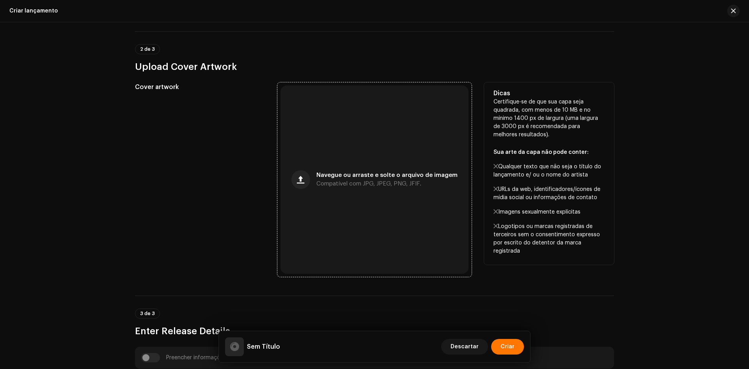
click at [368, 157] on div "Navegue ou arraste e solte o arquivo de imagem Compatível com JPG, JPEG, PNG, J…" at bounding box center [375, 179] width 188 height 188
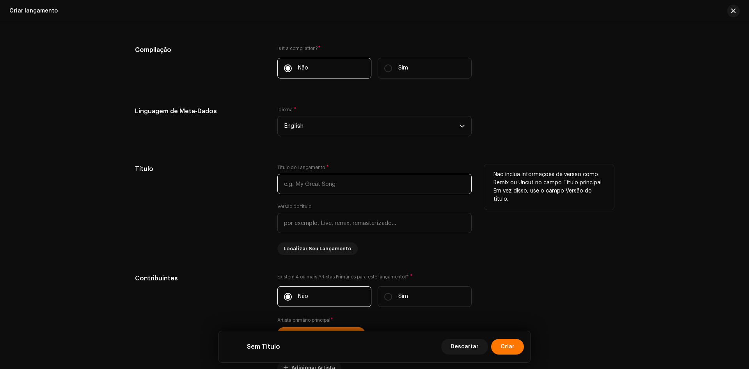
click at [312, 187] on input "text" at bounding box center [374, 184] width 194 height 20
paste input "Fear"
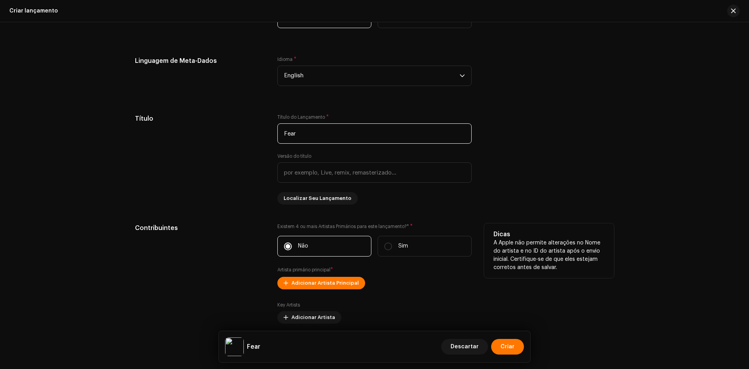
scroll to position [663, 0]
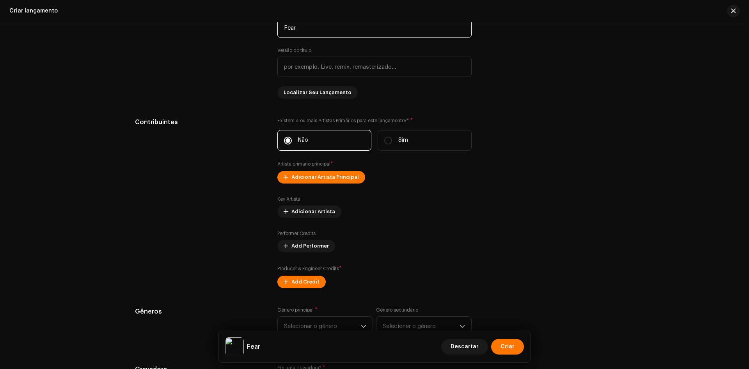
type input "Fear"
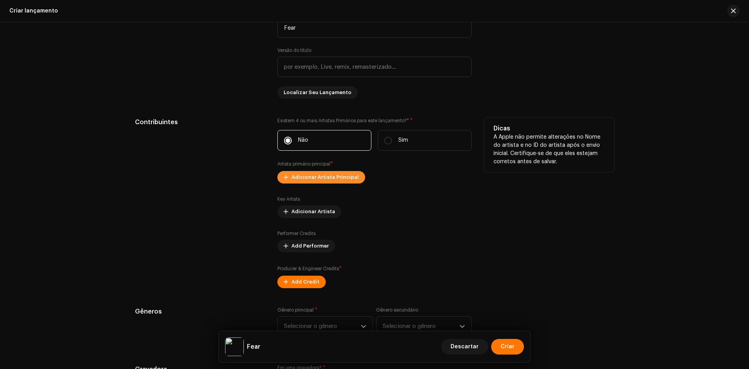
click at [318, 180] on span "Adicionar Artista Principal" at bounding box center [325, 177] width 68 height 16
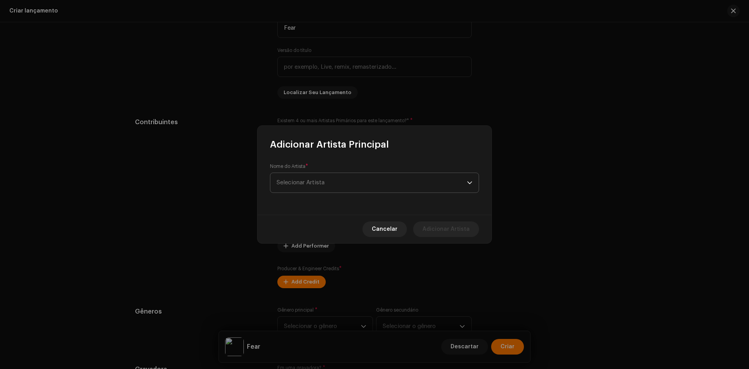
click at [319, 185] on span "Selecionar Artista" at bounding box center [301, 183] width 48 height 6
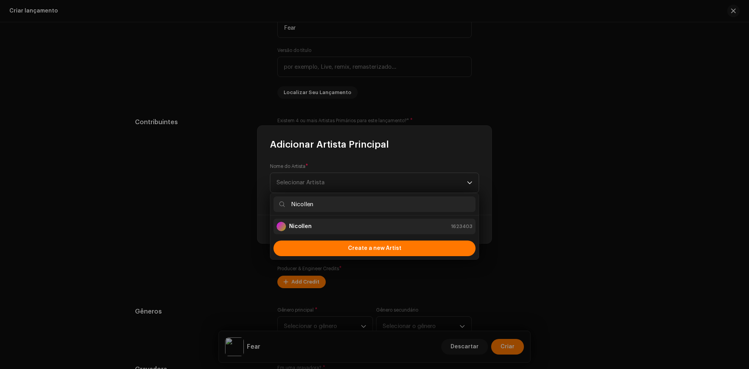
type input "Nicollen"
click at [313, 227] on div "Nicollen 1623403" at bounding box center [375, 226] width 196 height 9
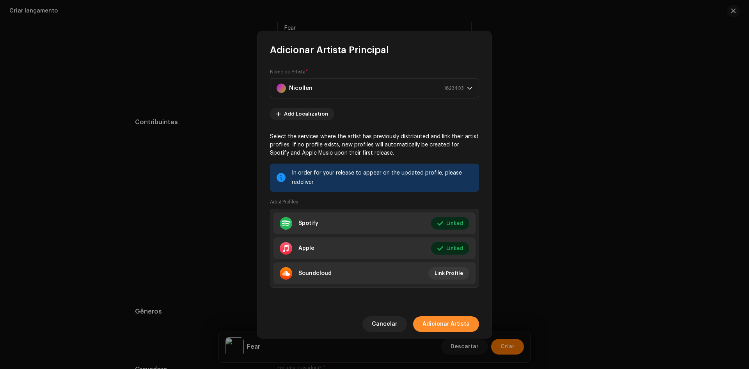
click at [433, 317] on span "Adicionar Artista" at bounding box center [446, 324] width 47 height 16
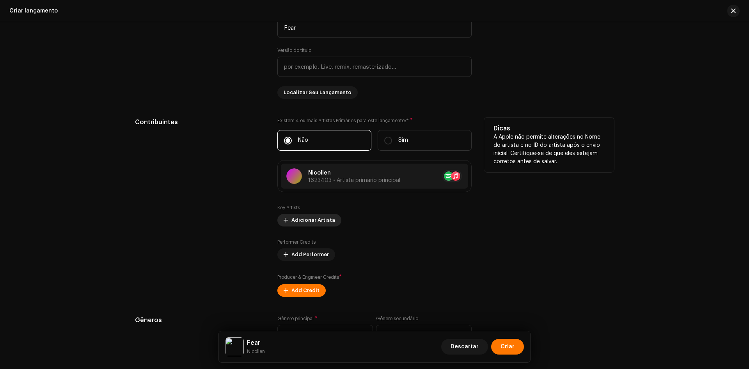
click at [317, 215] on span "Adicionar Artista" at bounding box center [313, 220] width 44 height 16
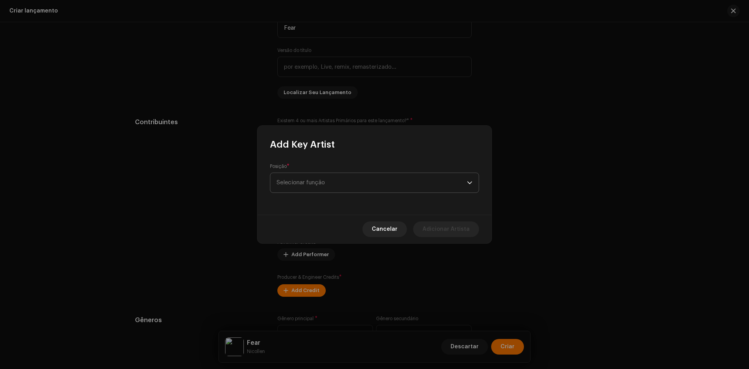
click at [317, 184] on span "Selecionar função" at bounding box center [372, 183] width 190 height 20
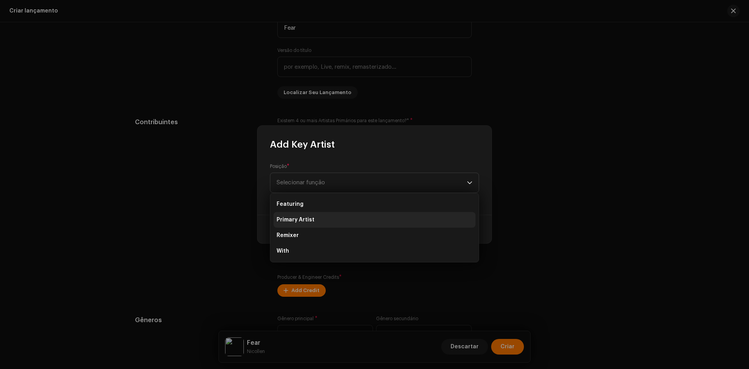
click at [312, 220] on span "Primary Artist" at bounding box center [296, 220] width 38 height 8
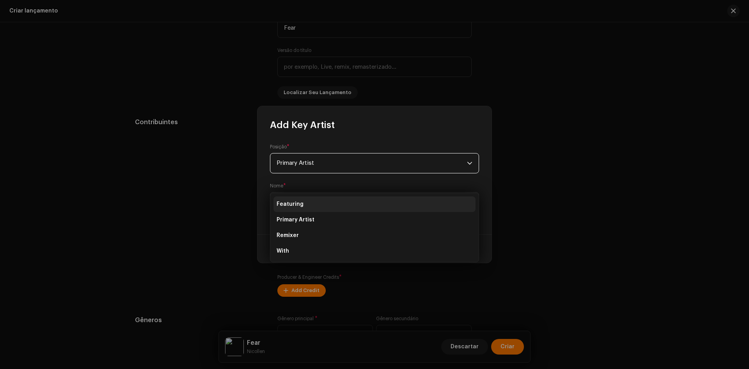
click at [316, 207] on span "Selecionar Artista" at bounding box center [372, 202] width 190 height 20
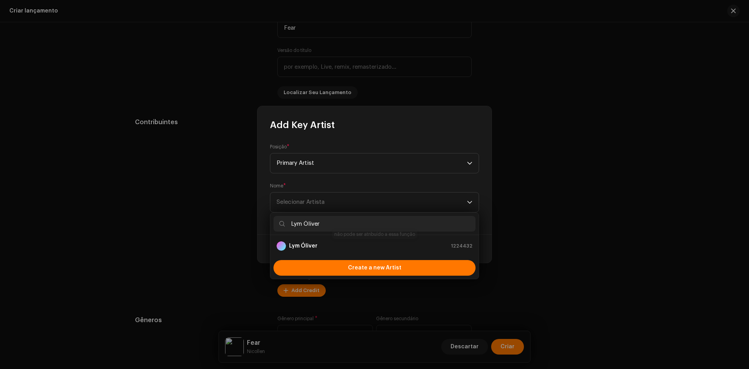
type input "Lym Óliver"
click at [311, 242] on strong "Lym Óliver" at bounding box center [303, 246] width 28 height 8
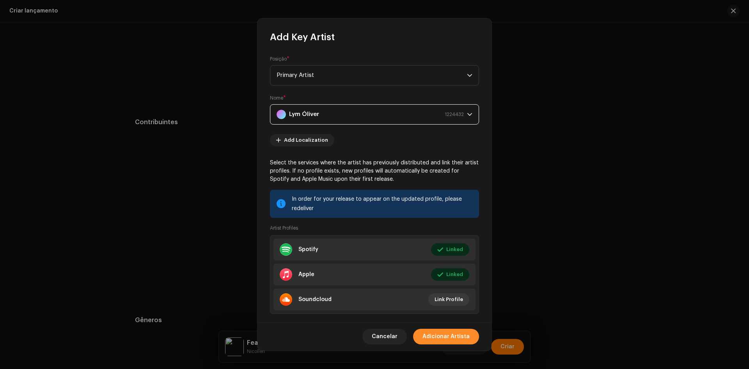
click at [431, 335] on span "Adicionar Artista" at bounding box center [446, 337] width 47 height 16
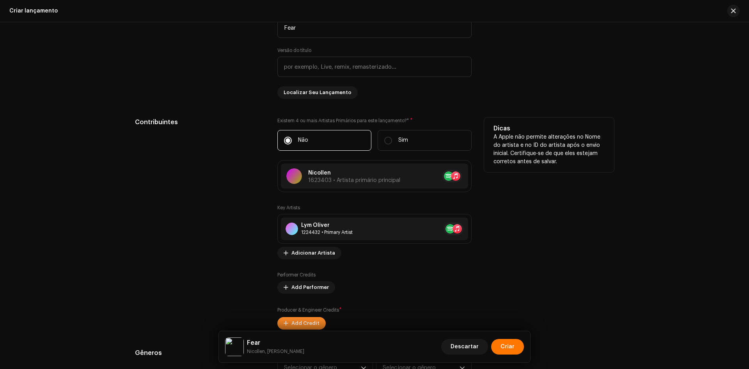
click at [300, 324] on span "Add Credit" at bounding box center [305, 323] width 28 height 16
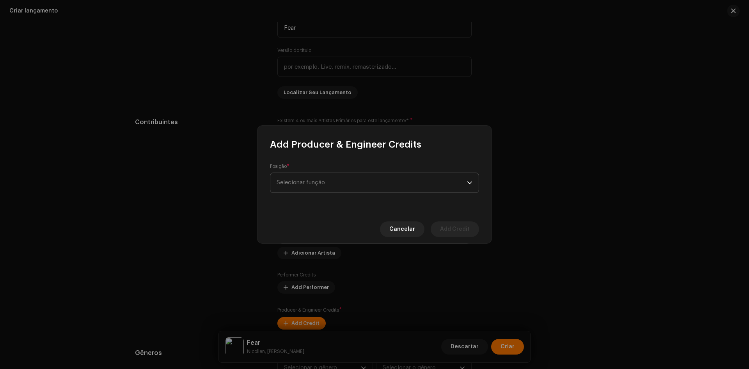
click at [346, 178] on span "Selecionar função" at bounding box center [372, 183] width 190 height 20
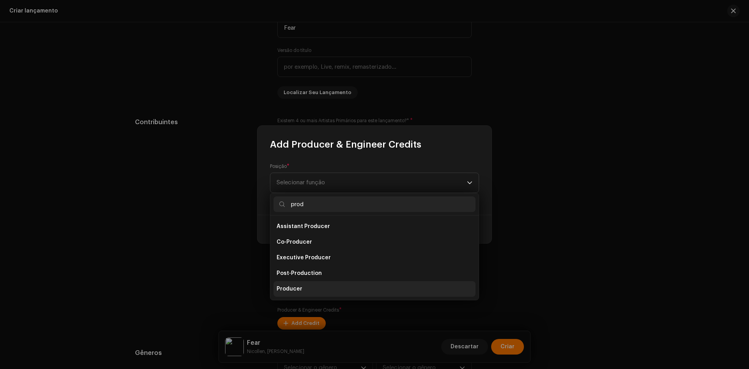
type input "prod"
click at [322, 286] on li "Producer" at bounding box center [375, 289] width 202 height 16
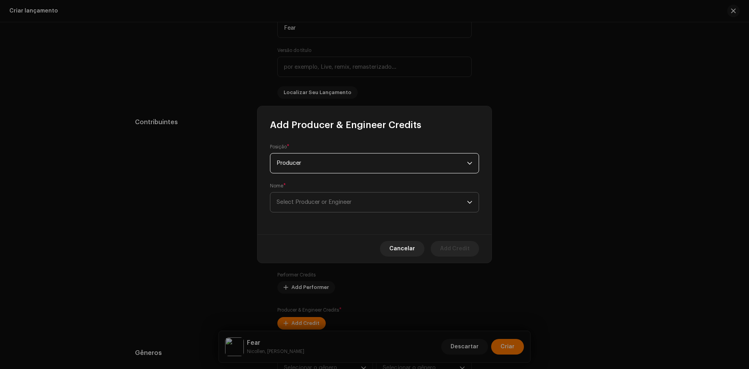
click at [316, 206] on span "Select Producer or Engineer" at bounding box center [372, 202] width 190 height 20
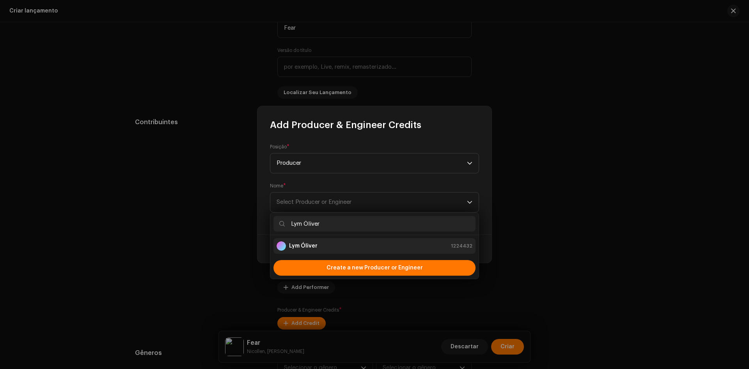
type input "Lym Óliver"
click at [302, 251] on li "Lym Óliver 1224432" at bounding box center [375, 246] width 202 height 16
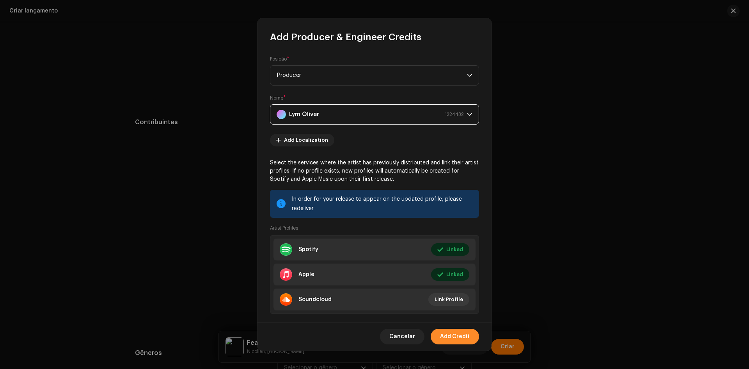
click at [453, 338] on span "Add Credit" at bounding box center [455, 337] width 30 height 16
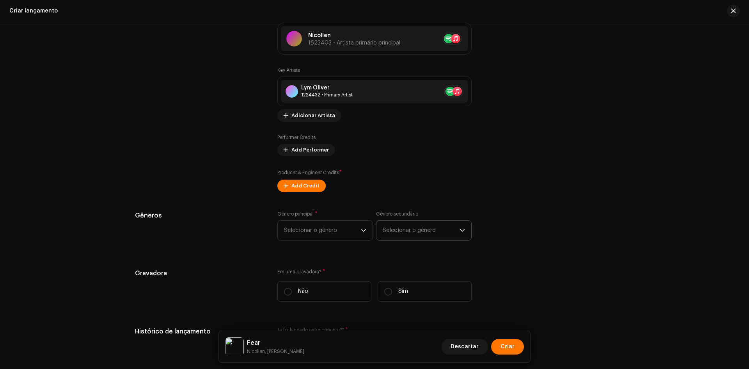
scroll to position [819, 0]
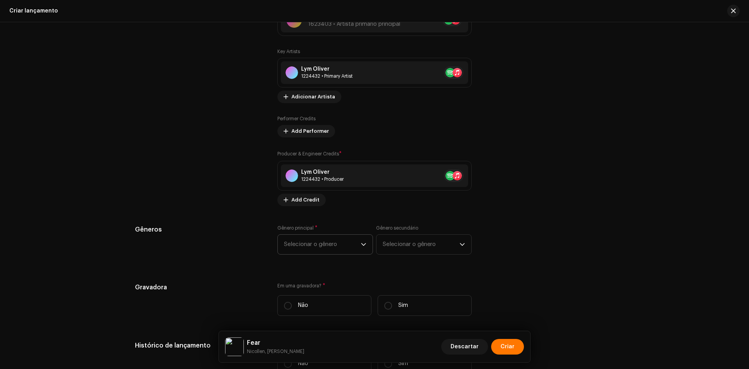
click at [339, 252] on span "Selecionar o gênero" at bounding box center [322, 245] width 77 height 20
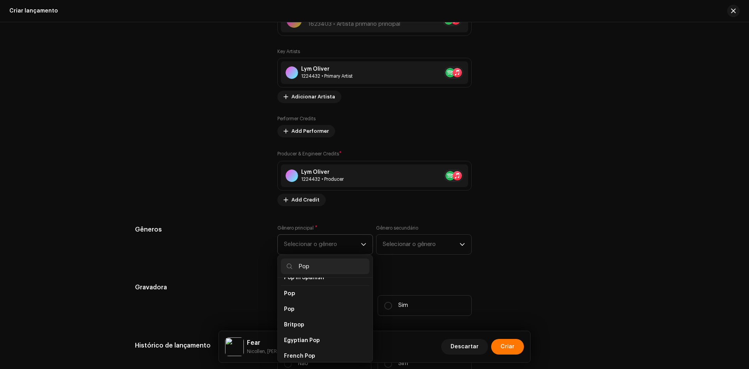
scroll to position [273, 0]
type input "Pop"
click at [298, 313] on li "Pop" at bounding box center [325, 321] width 89 height 16
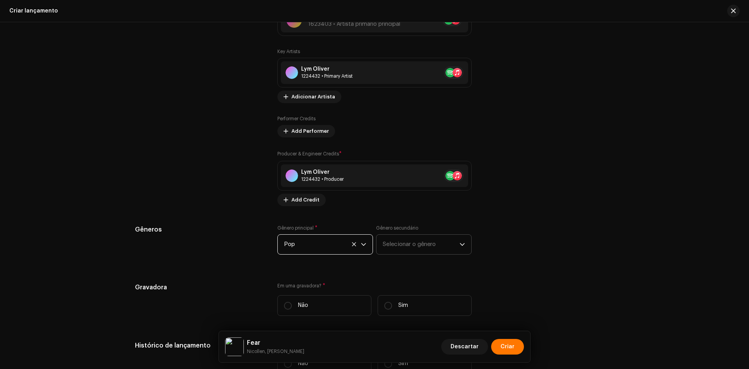
click at [395, 239] on span "Selecionar o gênero" at bounding box center [421, 245] width 77 height 20
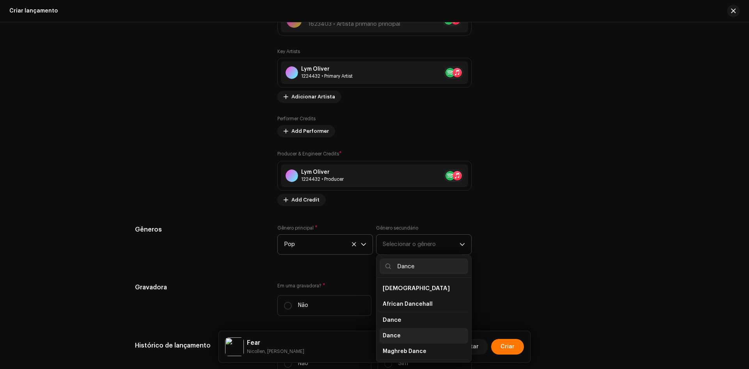
type input "Dance"
click at [401, 329] on li "Dance" at bounding box center [424, 336] width 89 height 16
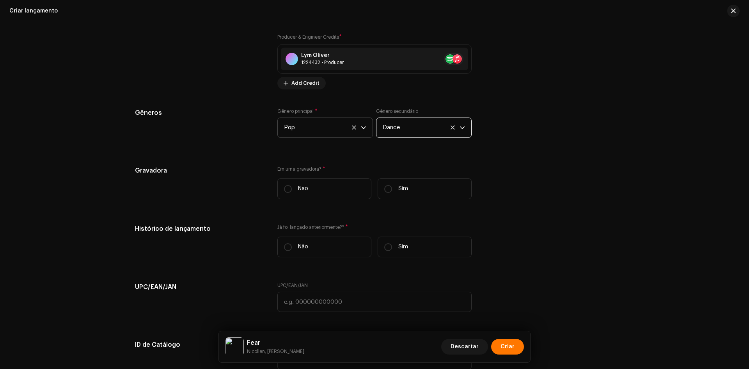
scroll to position [937, 0]
click at [402, 180] on label "Sim" at bounding box center [425, 188] width 94 height 21
click at [392, 185] on input "Sim" at bounding box center [388, 189] width 8 height 8
radio input "true"
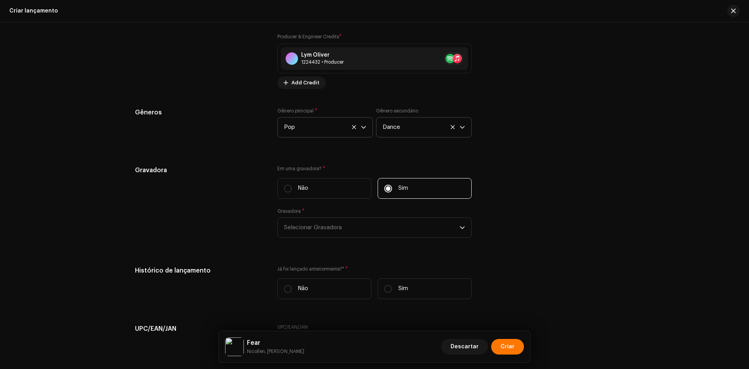
click at [379, 216] on div "Gravadora * Selecionar Gravadora" at bounding box center [374, 223] width 194 height 30
click at [366, 233] on span "Selecionar Gravadora" at bounding box center [372, 228] width 176 height 20
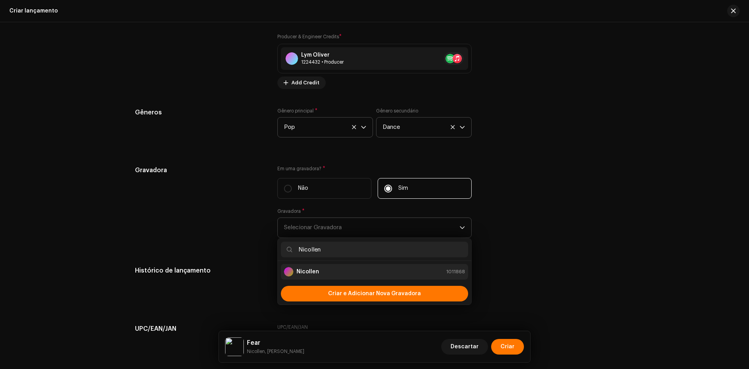
type input "Nicollen"
click at [312, 270] on strong "Nicollen" at bounding box center [308, 272] width 23 height 8
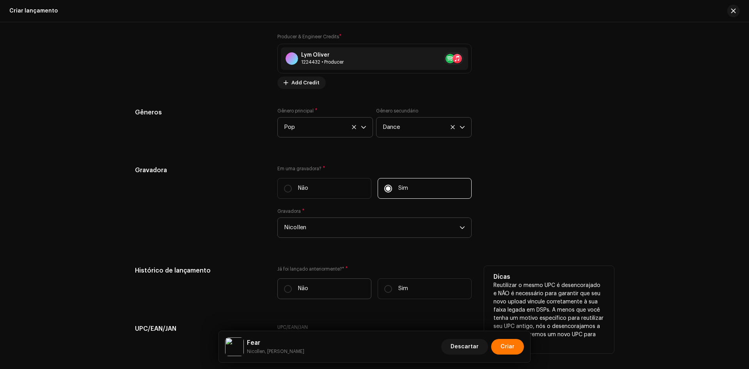
click at [302, 283] on label "Não" at bounding box center [324, 288] width 94 height 21
click at [292, 285] on input "Não" at bounding box center [288, 289] width 8 height 8
radio input "true"
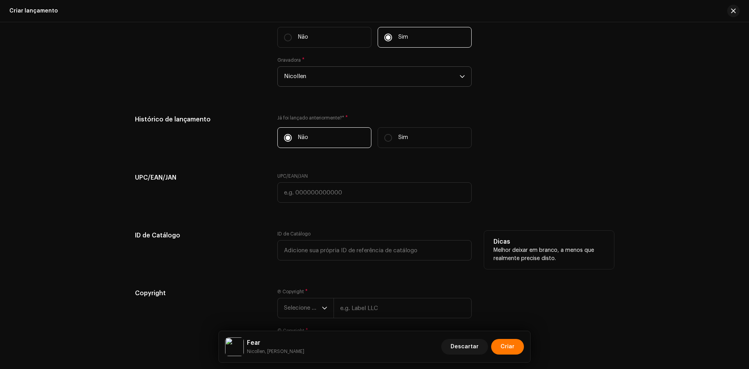
scroll to position [1093, 0]
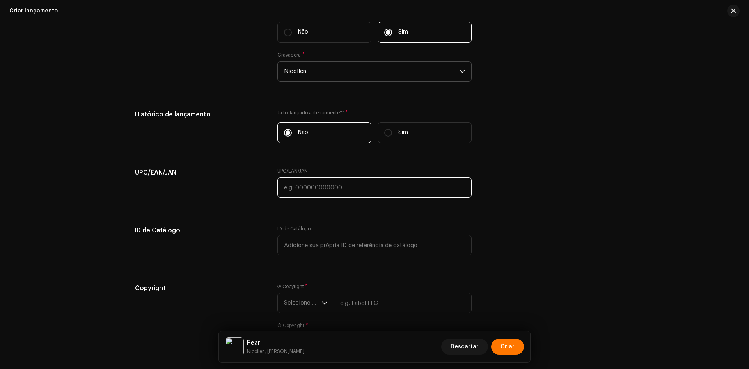
drag, startPoint x: 309, startPoint y: 189, endPoint x: 284, endPoint y: 188, distance: 25.0
click at [309, 189] on input "text" at bounding box center [374, 187] width 194 height 20
paste input "7898258659353"
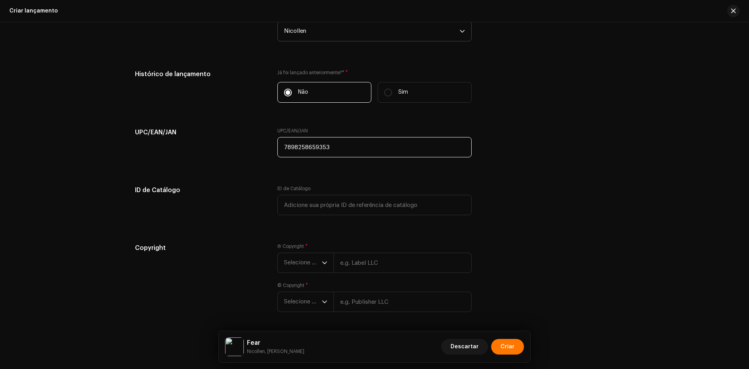
scroll to position [1160, 0]
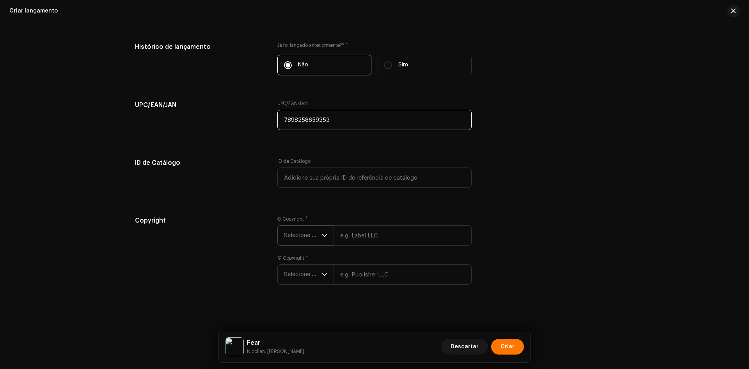
type input "7898258659353"
click at [299, 235] on span "Selecione o ano" at bounding box center [303, 236] width 38 height 20
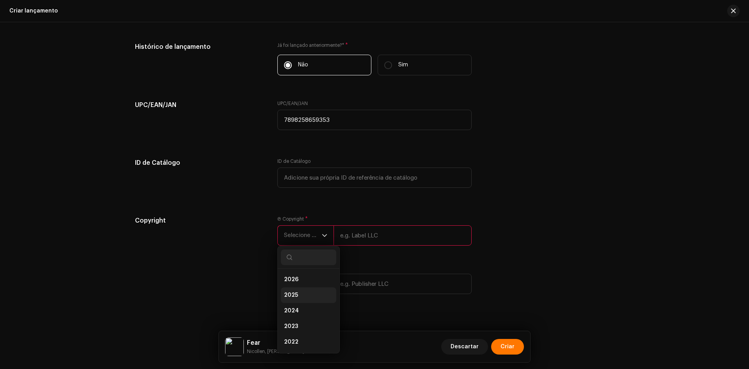
click at [289, 291] on li "2025" at bounding box center [308, 295] width 55 height 16
click at [291, 287] on span "Selecione o ano" at bounding box center [303, 284] width 38 height 20
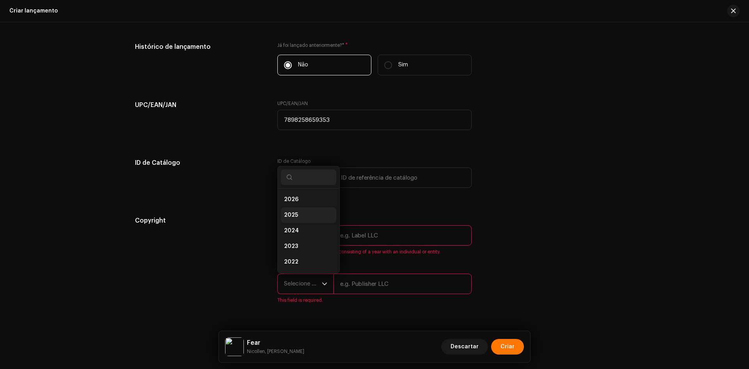
click at [293, 211] on span "2025" at bounding box center [291, 215] width 14 height 8
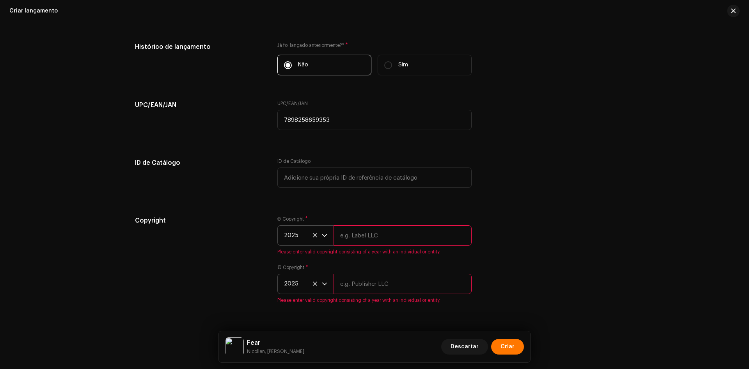
drag, startPoint x: 377, startPoint y: 239, endPoint x: 357, endPoint y: 266, distance: 33.5
click at [377, 239] on input "text" at bounding box center [403, 235] width 138 height 20
paste input "Nicollen"
type input "Nicollen"
click at [355, 287] on div "© Copyright * 2025 Please enter valid copyright consisting of a year with an in…" at bounding box center [374, 283] width 194 height 39
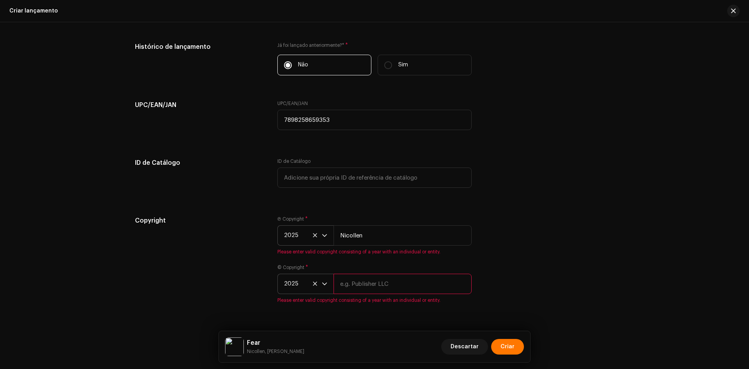
paste input "Nicollen"
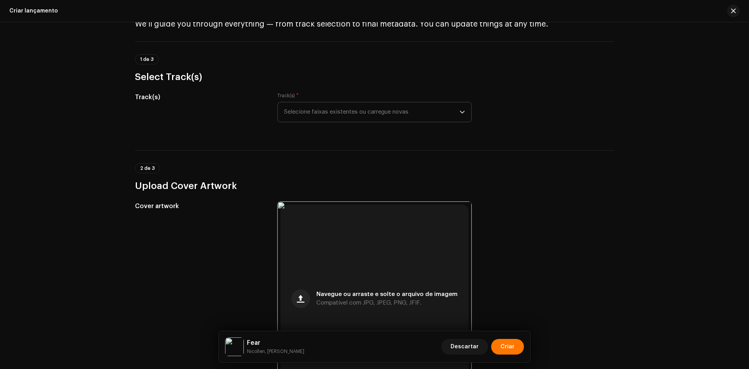
scroll to position [0, 0]
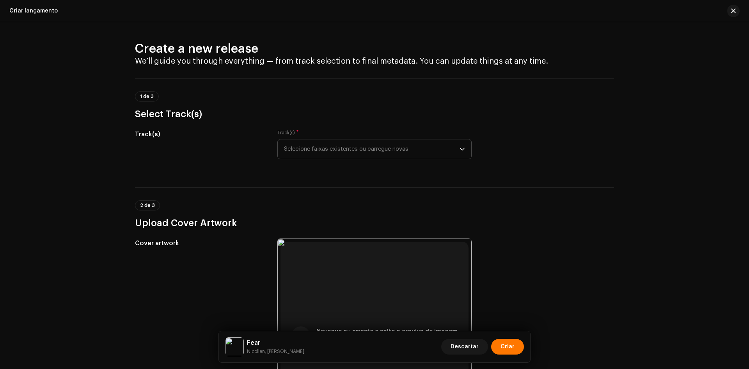
type input "Nicollen"
drag, startPoint x: 314, startPoint y: 144, endPoint x: 314, endPoint y: 153, distance: 8.2
click at [314, 144] on span "Selecione faixas existentes ou carregue novas" at bounding box center [372, 149] width 176 height 20
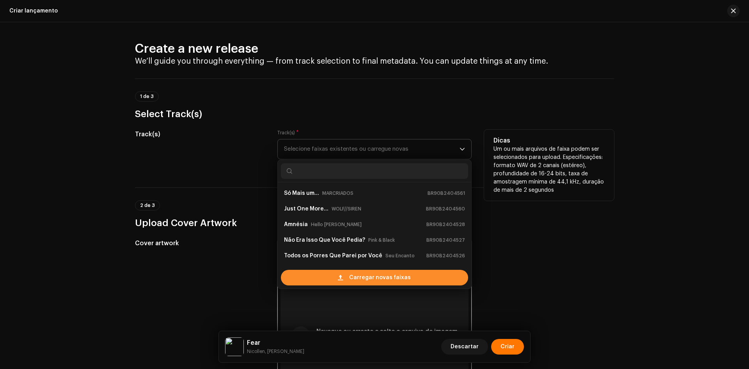
click at [335, 277] on div "Carregar novas faixas" at bounding box center [374, 278] width 187 height 16
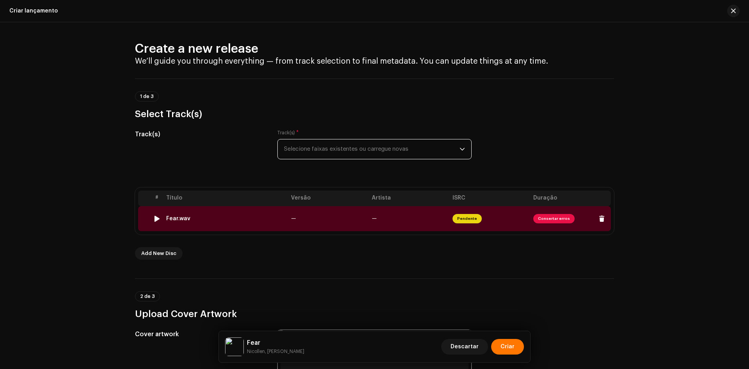
click at [204, 224] on td "Fear.wav" at bounding box center [225, 218] width 125 height 25
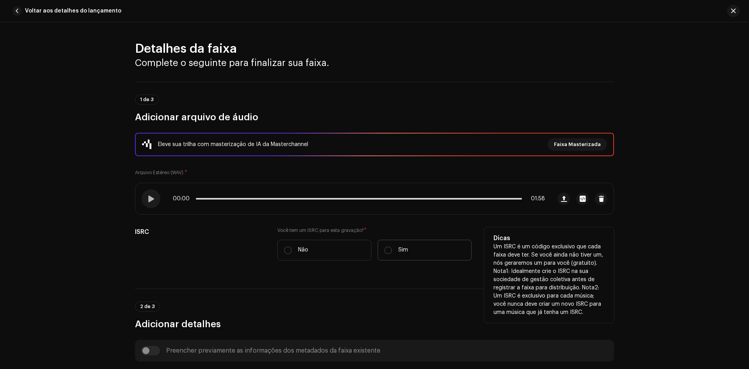
click at [391, 247] on label "Sim" at bounding box center [425, 250] width 94 height 21
click at [391, 247] on input "Sim" at bounding box center [388, 250] width 8 height 8
radio input "true"
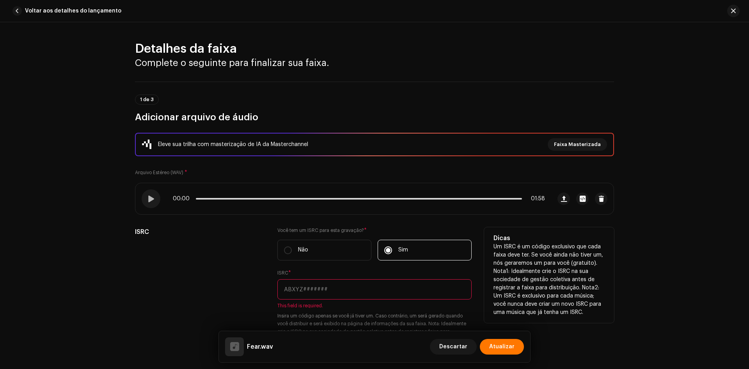
click at [307, 283] on input "text" at bounding box center [374, 289] width 194 height 20
paste input "BR-90B-24-04624"
click at [293, 292] on input "BR-90B-24-04624" at bounding box center [374, 289] width 194 height 20
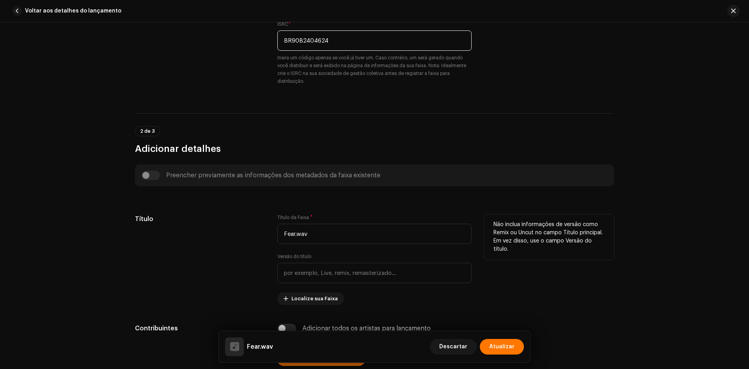
scroll to position [273, 0]
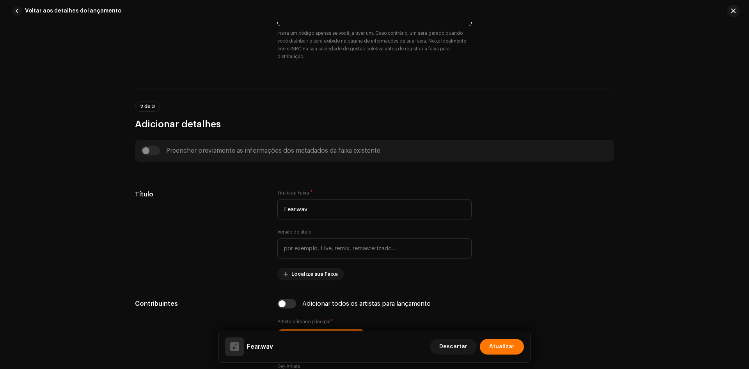
type input "BR90B2404624"
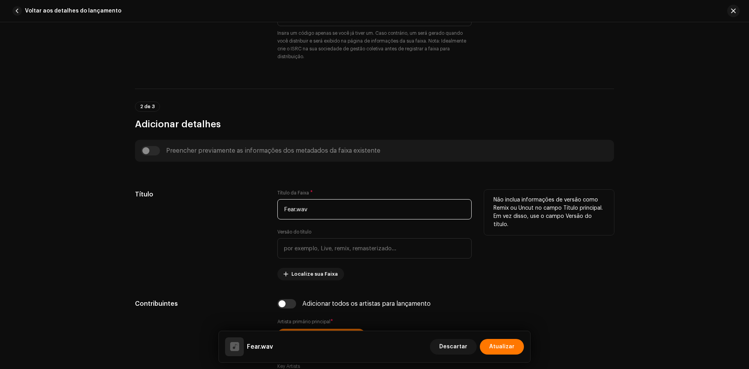
click at [307, 208] on input "Fear.wav" at bounding box center [374, 209] width 194 height 20
paste input "text"
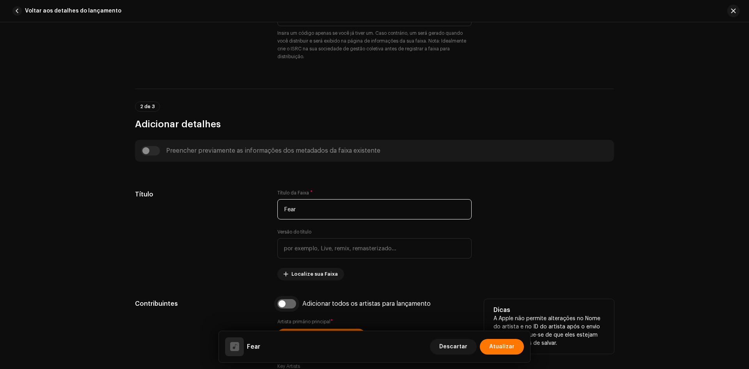
type input "Fear"
click at [280, 302] on input "checkbox" at bounding box center [286, 303] width 19 height 9
checkbox input "true"
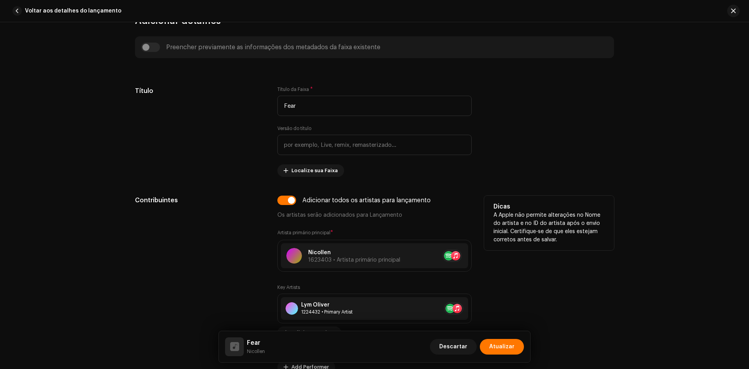
scroll to position [546, 0]
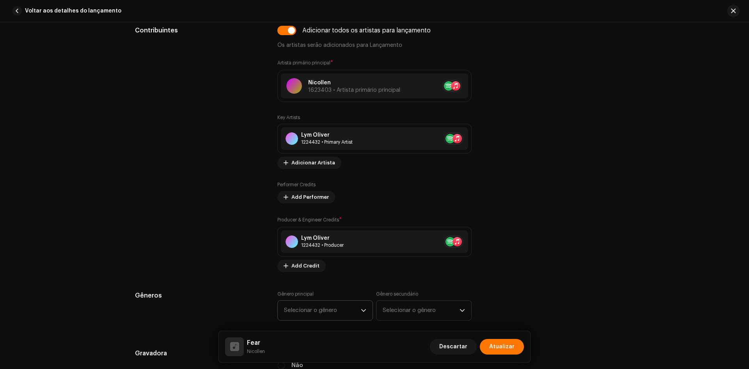
click at [310, 309] on span "Selecionar o gênero" at bounding box center [322, 310] width 77 height 20
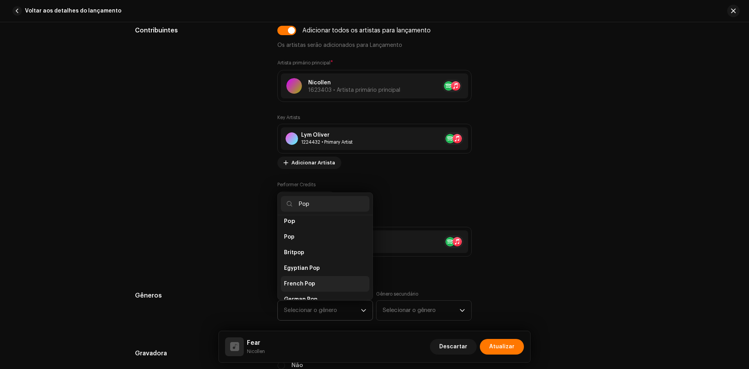
scroll to position [270, 0]
type input "Pop"
click at [293, 259] on li "Pop" at bounding box center [325, 262] width 89 height 16
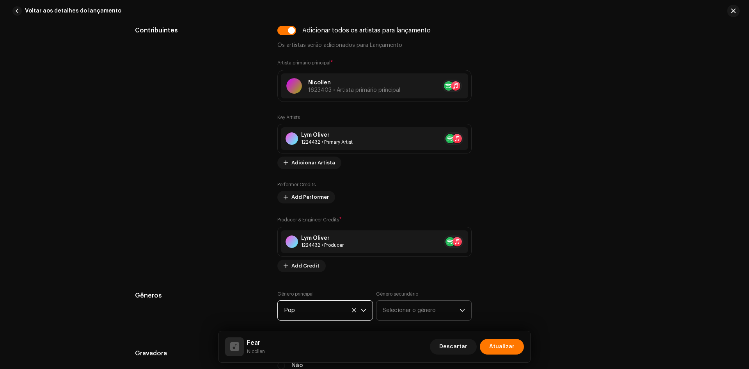
click at [410, 312] on span "Selecionar o gênero" at bounding box center [421, 310] width 77 height 20
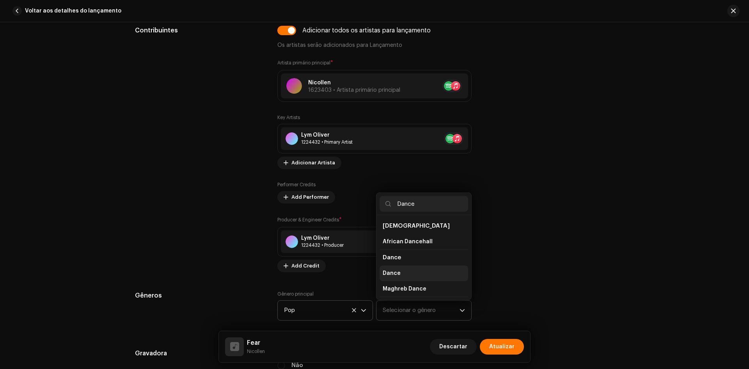
type input "Dance"
click at [421, 280] on li "Dance" at bounding box center [424, 273] width 89 height 16
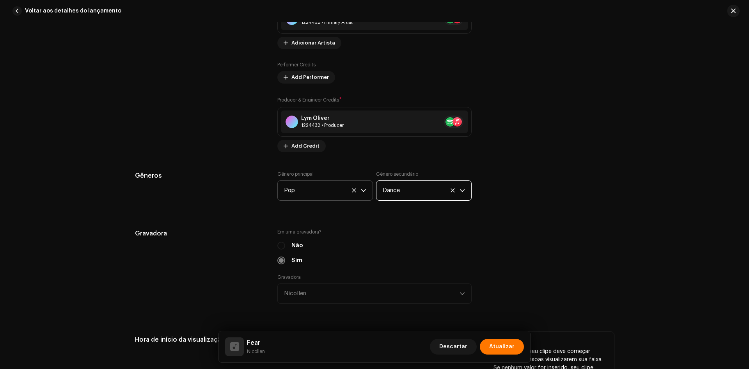
scroll to position [780, 0]
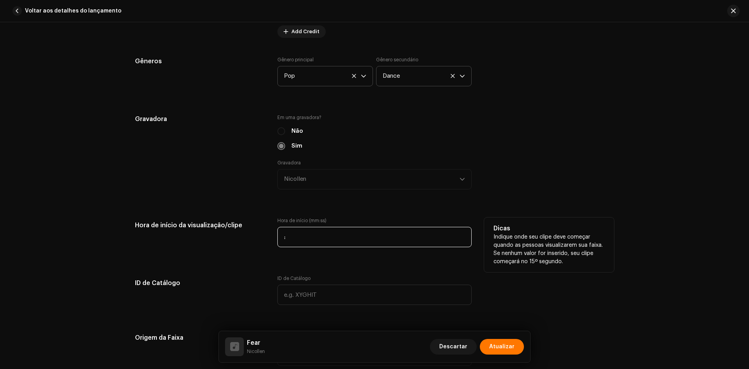
click at [277, 238] on input ":" at bounding box center [374, 237] width 194 height 20
type input "00:38"
click at [264, 250] on div "Hora de início da visualização/clipe Hora de início (mm:ss) 00:38 Dicas Indique…" at bounding box center [374, 236] width 479 height 39
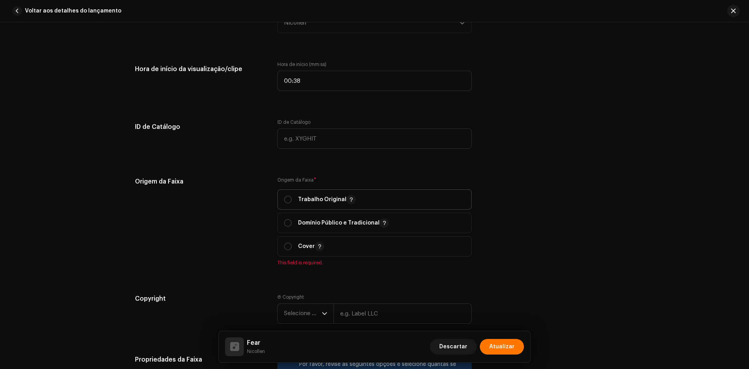
click at [294, 197] on div "Trabalho Original" at bounding box center [320, 199] width 72 height 9
radio input "true"
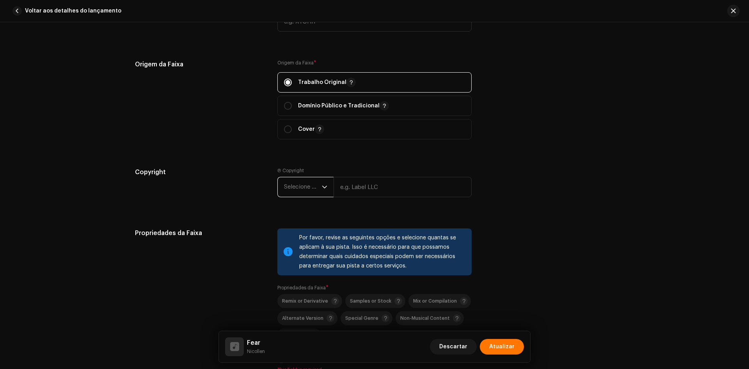
click at [295, 187] on span "Selecione o ano" at bounding box center [303, 187] width 38 height 20
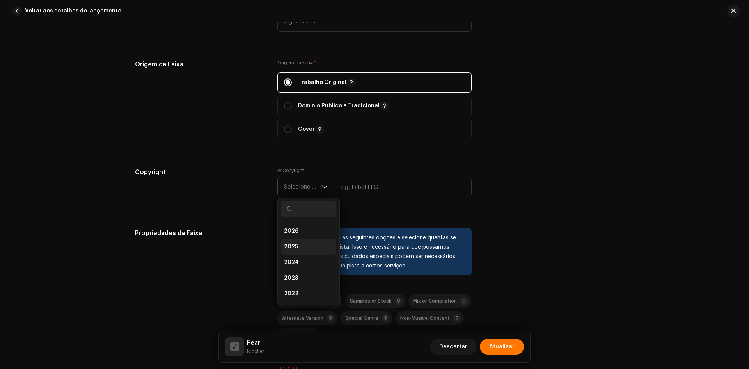
click at [295, 247] on span "2025" at bounding box center [291, 247] width 14 height 8
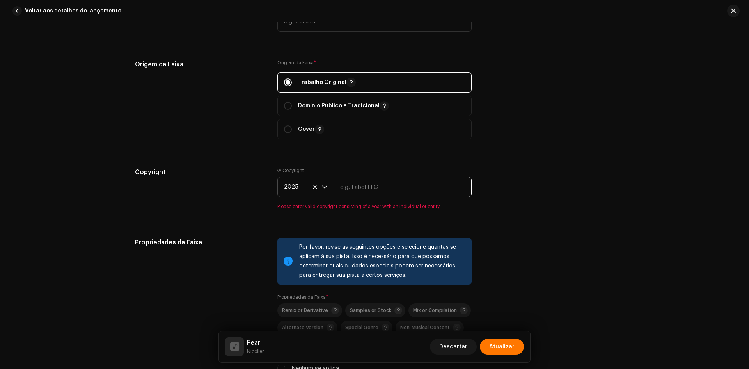
click at [350, 188] on input "text" at bounding box center [403, 187] width 138 height 20
paste input "Nicollen"
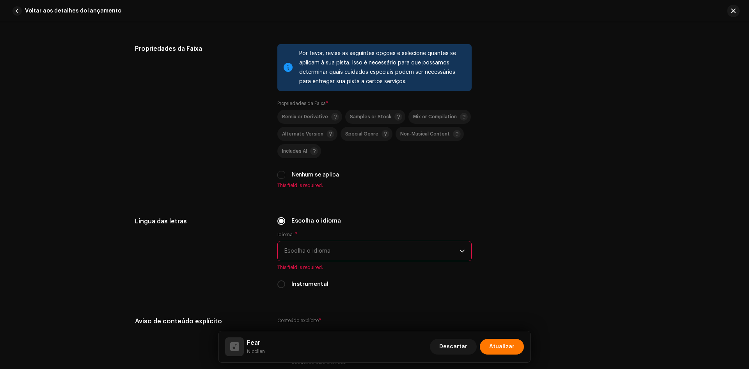
scroll to position [1249, 0]
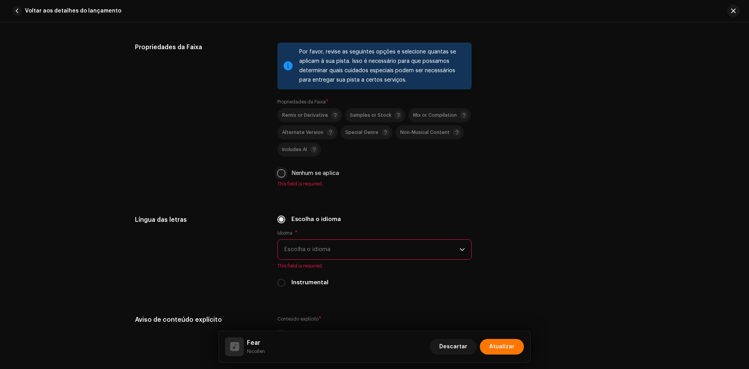
type input "Nicollen"
click at [277, 171] on div "Por favor, revise as seguintes opções e selecione quantas se aplicam à sua pist…" at bounding box center [374, 115] width 194 height 144
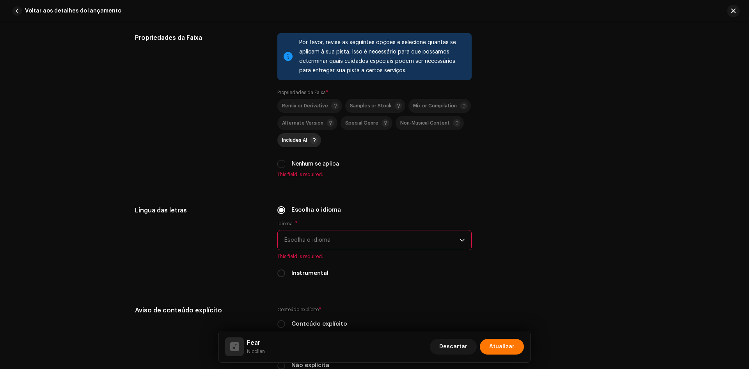
click at [289, 140] on span "Includes AI" at bounding box center [294, 140] width 25 height 5
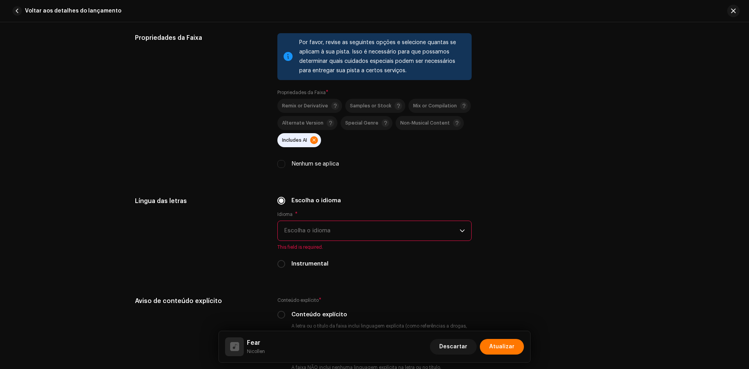
click at [375, 237] on span "Escolha o idioma" at bounding box center [372, 231] width 176 height 20
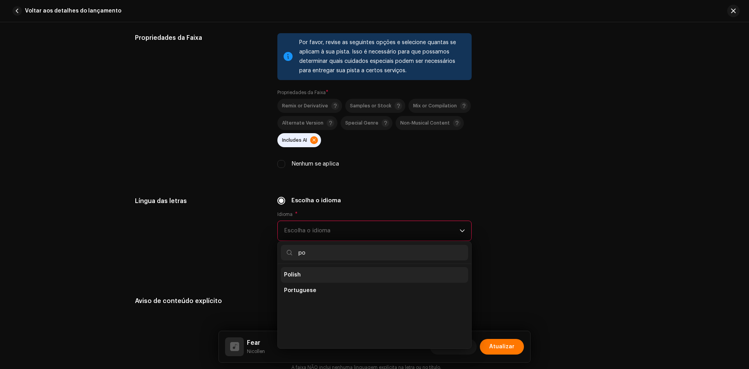
scroll to position [0, 0]
type input "po"
click at [329, 282] on ul "Polish Portuguese" at bounding box center [375, 306] width 194 height 84
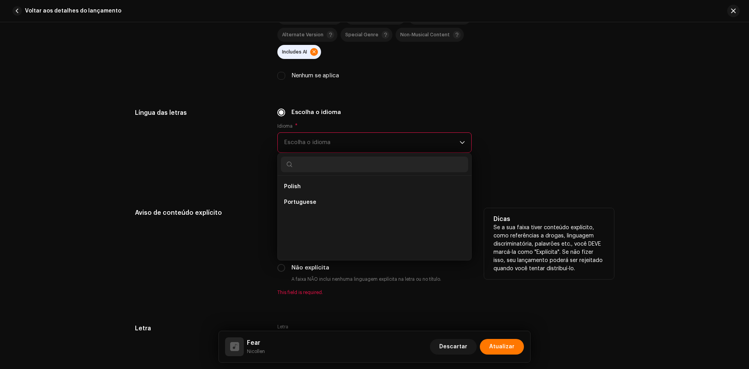
scroll to position [1444, 0]
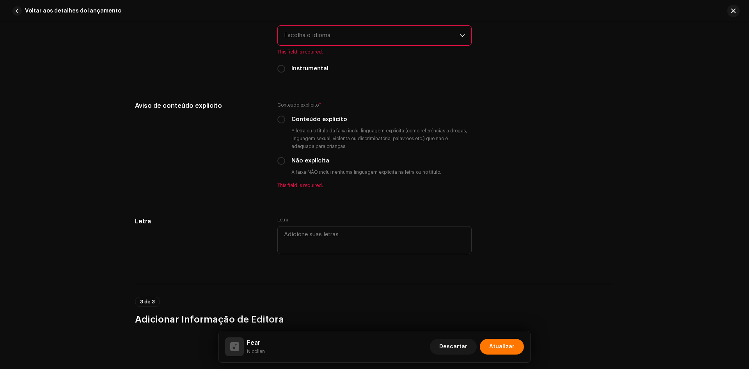
click at [320, 31] on span "Escolha o idioma" at bounding box center [372, 36] width 176 height 20
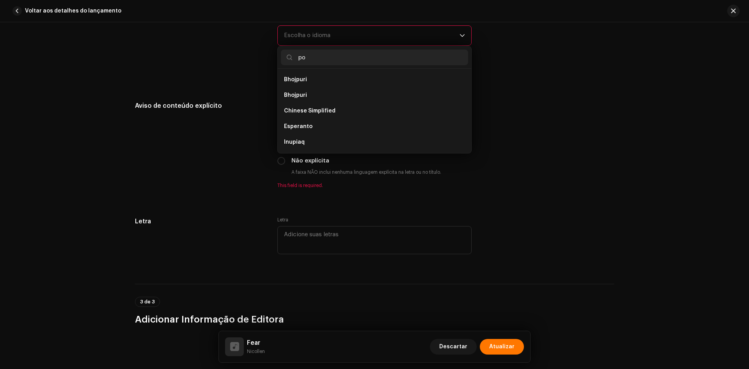
scroll to position [0, 0]
type input "po"
click at [304, 106] on ul "Polish Portuguese" at bounding box center [375, 111] width 194 height 84
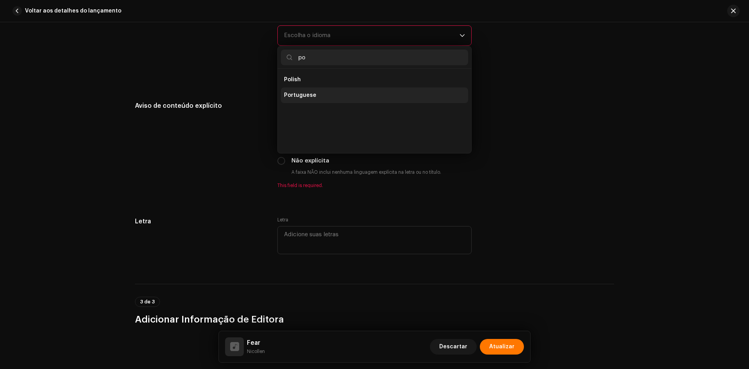
click at [304, 101] on li "Portuguese" at bounding box center [374, 95] width 187 height 16
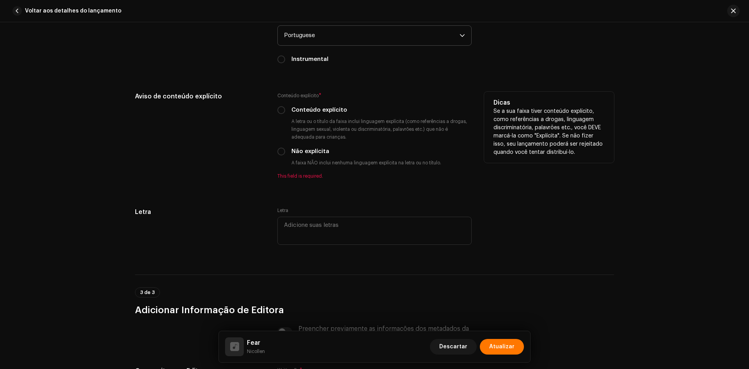
click at [301, 150] on label "Não explícita" at bounding box center [310, 151] width 38 height 9
click at [285, 150] on input "Não explícita" at bounding box center [281, 152] width 8 height 8
radio input "true"
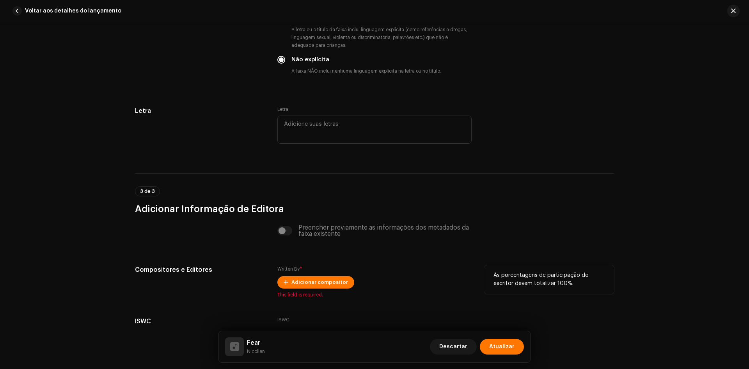
scroll to position [1592, 0]
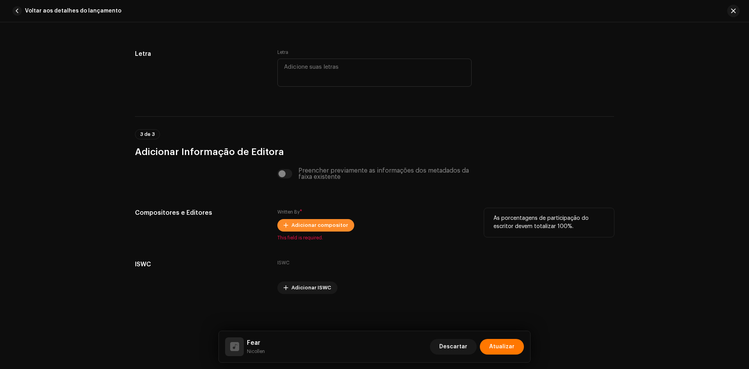
click at [314, 220] on span "Adicionar compositor" at bounding box center [319, 225] width 57 height 16
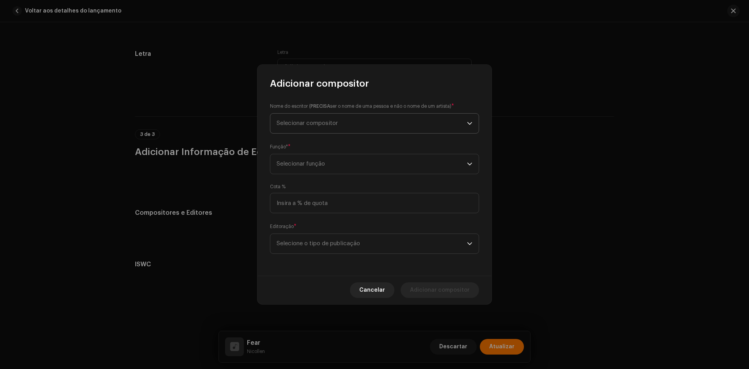
click at [321, 120] on span "Selecionar compositor" at bounding box center [307, 123] width 61 height 6
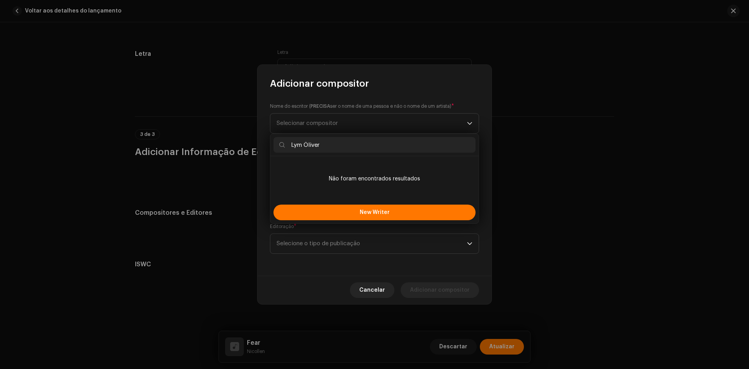
click at [306, 167] on li "Não foram encontrados resultados" at bounding box center [375, 178] width 202 height 39
click at [293, 145] on input "Lym Óliver" at bounding box center [375, 145] width 202 height 16
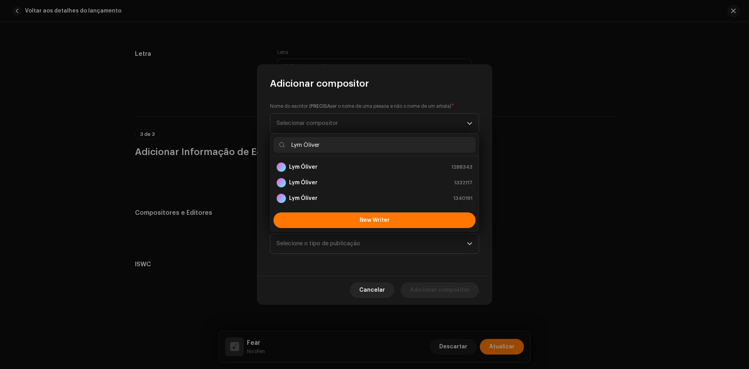
type input "Lym Óliver"
click at [326, 170] on div "Lym Óliver 1288343" at bounding box center [375, 166] width 196 height 9
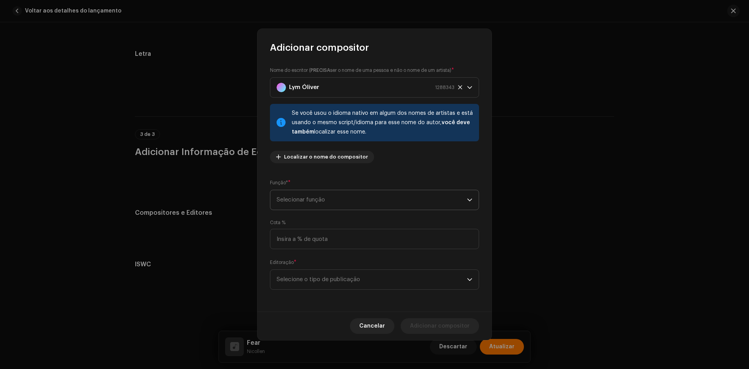
click at [302, 205] on span "Selecionar função" at bounding box center [372, 200] width 190 height 20
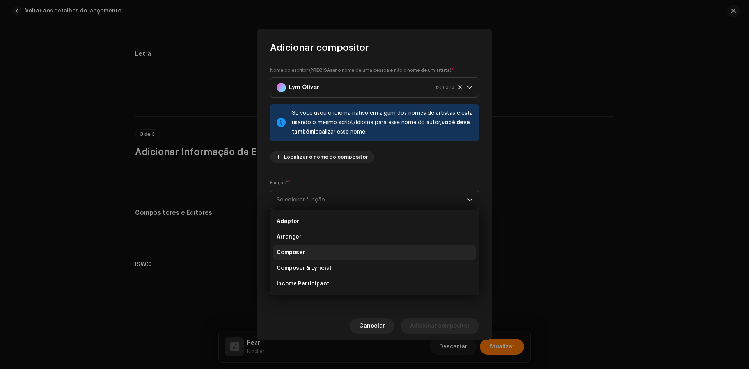
click at [301, 251] on span "Composer" at bounding box center [291, 253] width 28 height 8
click at [299, 277] on span "Selecione o tipo de publicação" at bounding box center [372, 280] width 190 height 20
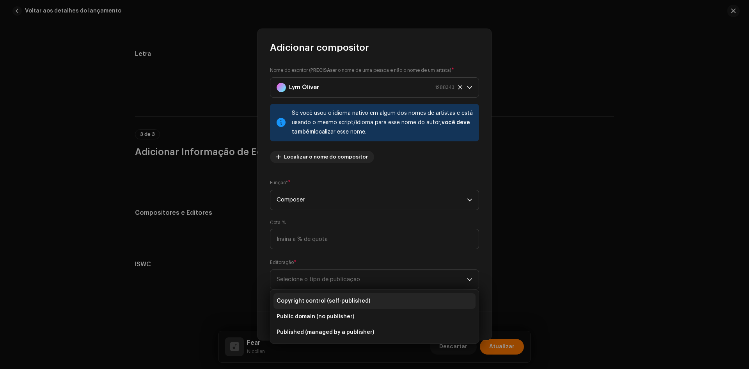
click at [302, 295] on li "Copyright control (self-published)" at bounding box center [375, 301] width 202 height 16
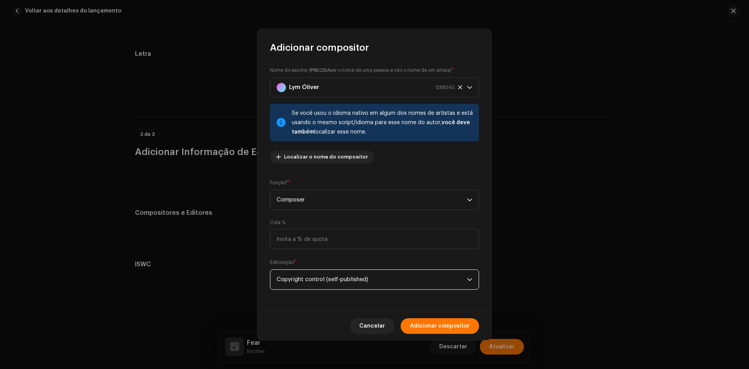
click at [405, 320] on div "Cancelar Adicionar compositor" at bounding box center [375, 325] width 234 height 28
drag, startPoint x: 412, startPoint y: 323, endPoint x: 408, endPoint y: 319, distance: 5.8
click at [411, 322] on button "Adicionar compositor" at bounding box center [440, 326] width 78 height 16
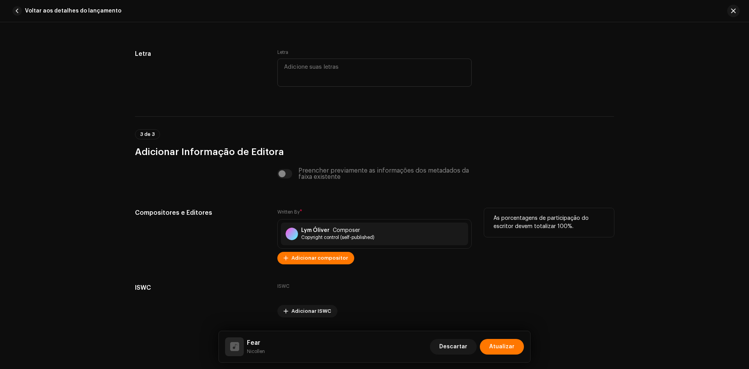
click at [316, 250] on div "Written By * Lym Óliver Composer Copyright control (self-published) Adicionar c…" at bounding box center [374, 236] width 194 height 56
click at [321, 243] on div "Lym Óliver Composer Copyright control (self-published)" at bounding box center [374, 233] width 187 height 23
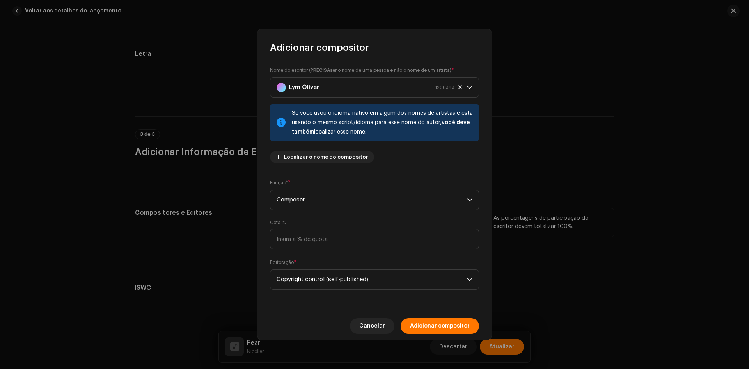
click at [329, 261] on div "Editoração * Copyright control (self-published)" at bounding box center [374, 273] width 209 height 31
click at [382, 318] on span "Cancelar" at bounding box center [372, 326] width 26 height 16
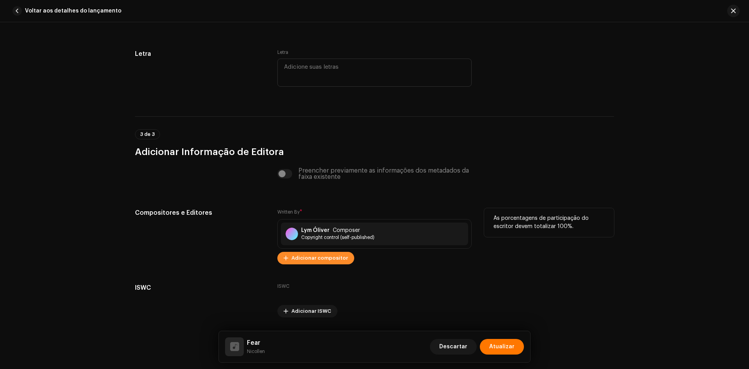
click at [325, 257] on span "Adicionar compositor" at bounding box center [319, 258] width 57 height 16
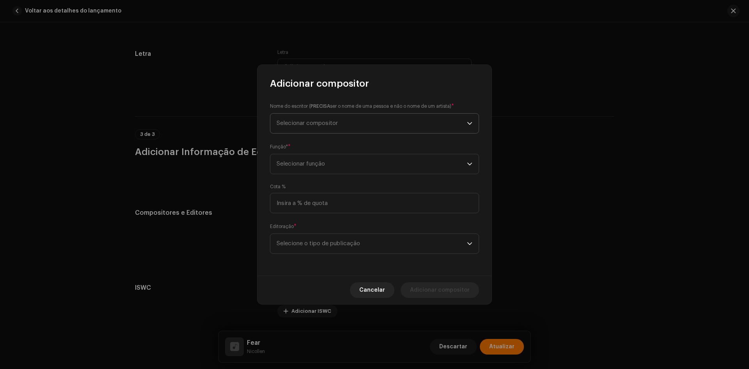
click at [309, 125] on span "Selecionar compositor" at bounding box center [307, 123] width 61 height 6
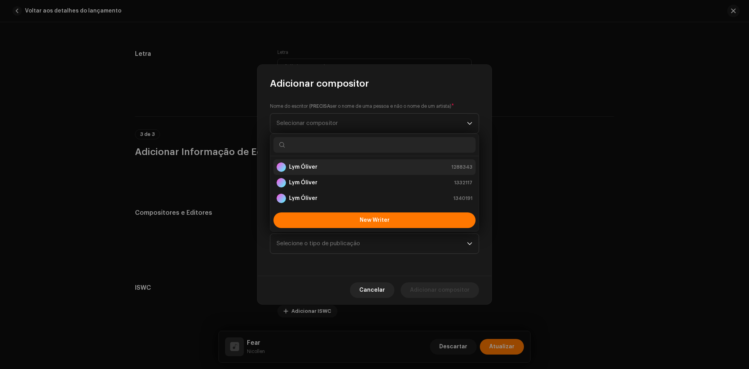
click at [306, 164] on strong "Lym Óliver" at bounding box center [303, 167] width 28 height 8
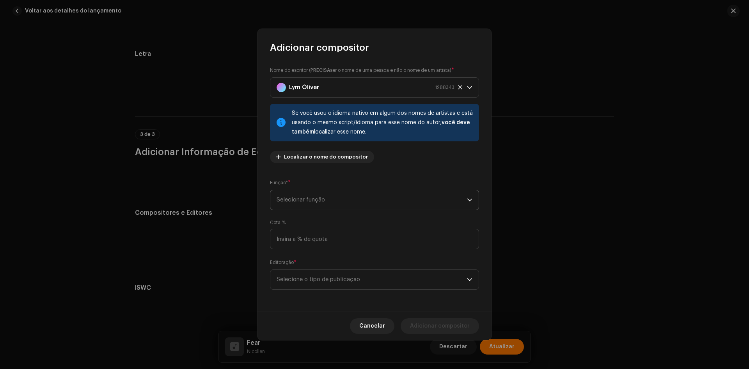
click at [305, 195] on span "Selecionar função" at bounding box center [372, 200] width 190 height 20
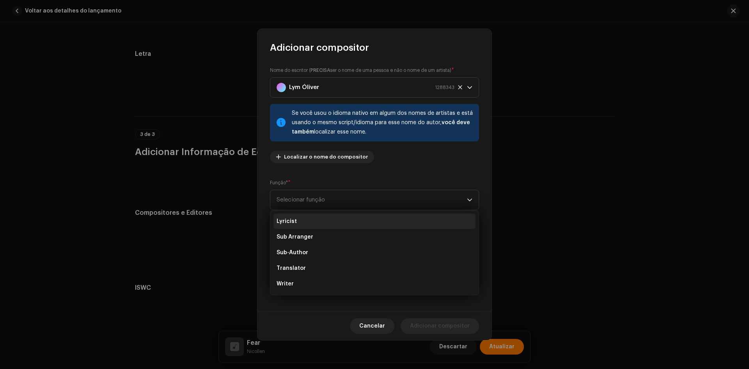
click at [302, 224] on li "Lyricist" at bounding box center [375, 221] width 202 height 16
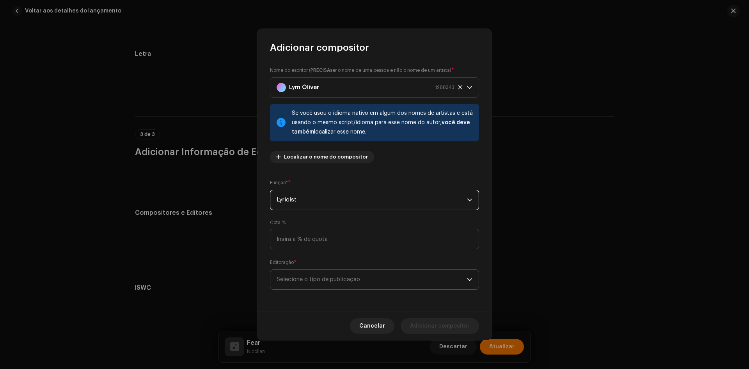
click at [307, 279] on span "Selecione o tipo de publicação" at bounding box center [372, 280] width 190 height 20
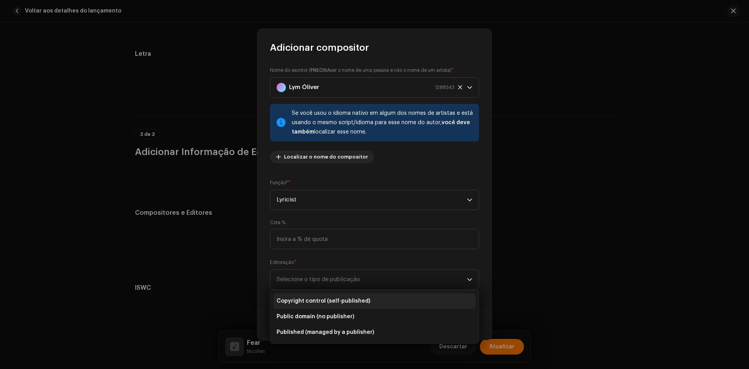
click at [311, 300] on span "Copyright control (self-published)" at bounding box center [324, 301] width 94 height 8
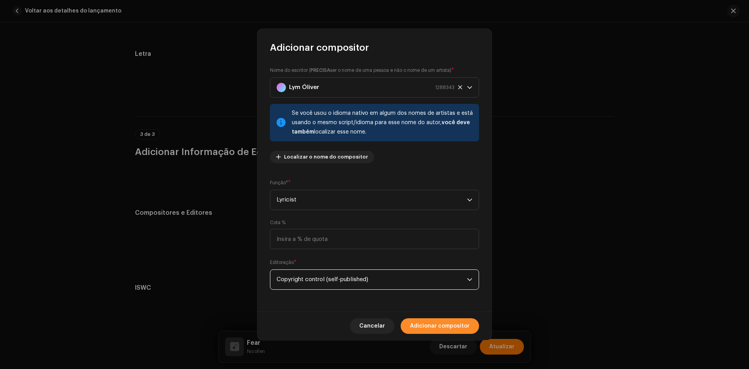
click at [424, 318] on span "Adicionar compositor" at bounding box center [440, 326] width 60 height 16
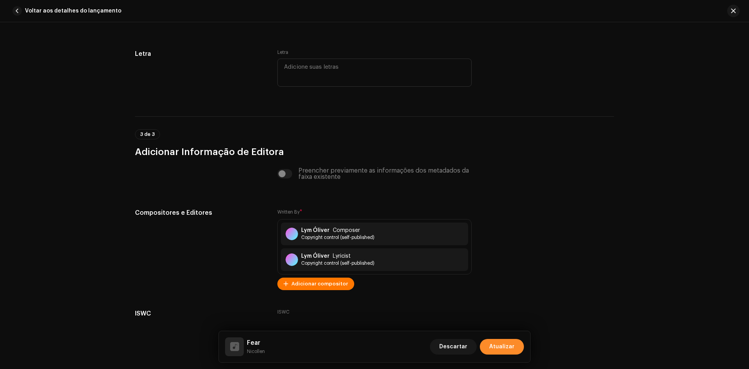
click at [508, 344] on span "Atualizar" at bounding box center [501, 347] width 25 height 16
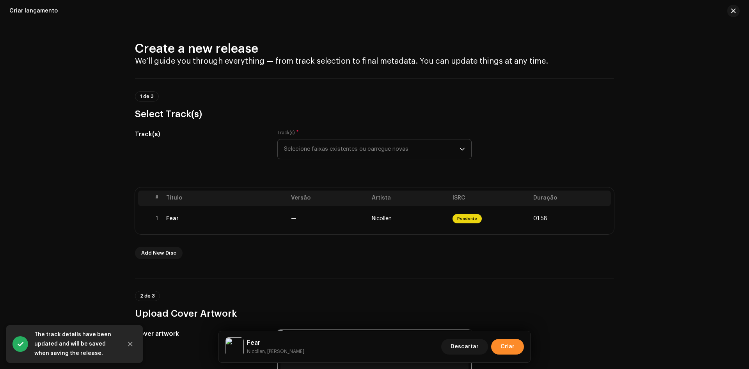
click at [499, 349] on button "Criar" at bounding box center [507, 347] width 33 height 16
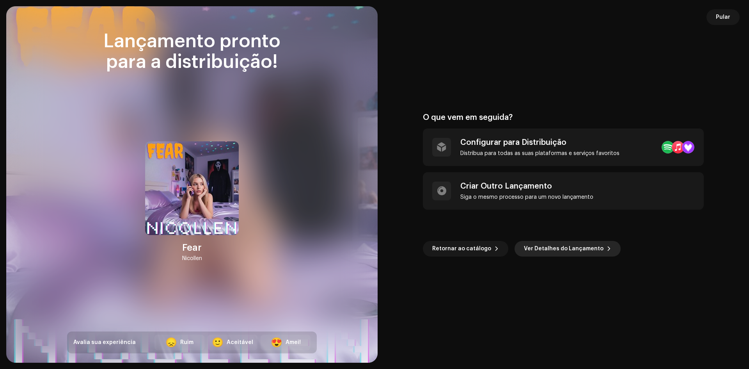
click at [526, 243] on span "Ver Detalhes do Lançamento" at bounding box center [564, 249] width 80 height 16
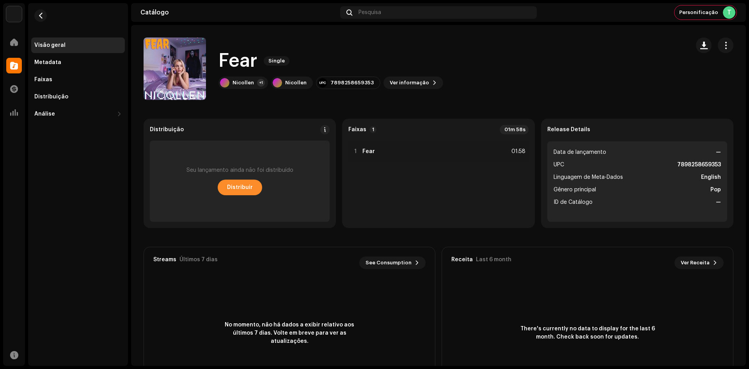
click at [255, 180] on div "Seu lançamento ainda não foi distribuído Distribuir" at bounding box center [240, 180] width 180 height 81
click at [249, 185] on span "Distribuir" at bounding box center [240, 188] width 26 height 16
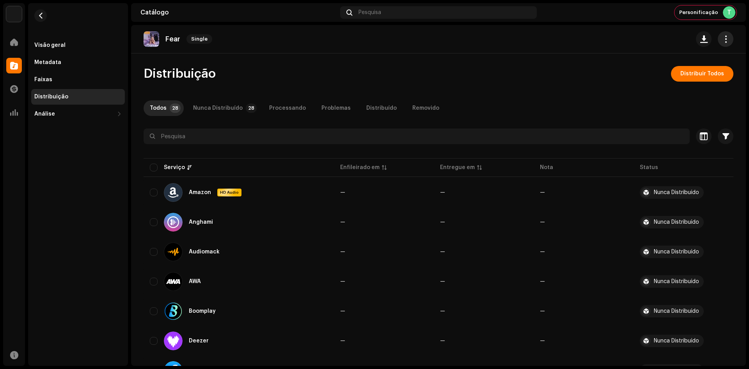
click at [722, 37] on span "button" at bounding box center [725, 39] width 7 height 6
click at [675, 71] on div "Editar" at bounding box center [686, 74] width 73 height 6
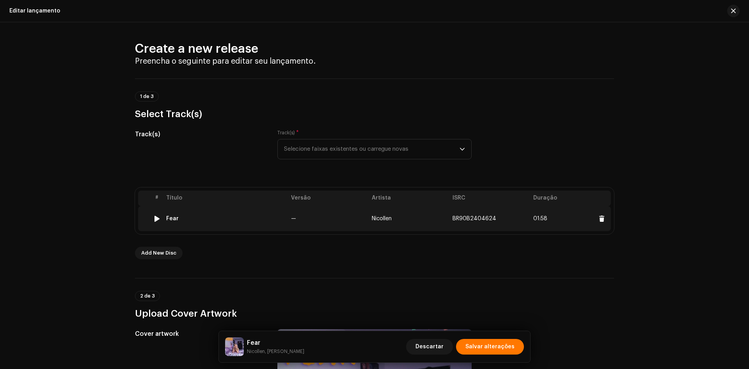
click at [236, 220] on div "Fear" at bounding box center [225, 218] width 119 height 6
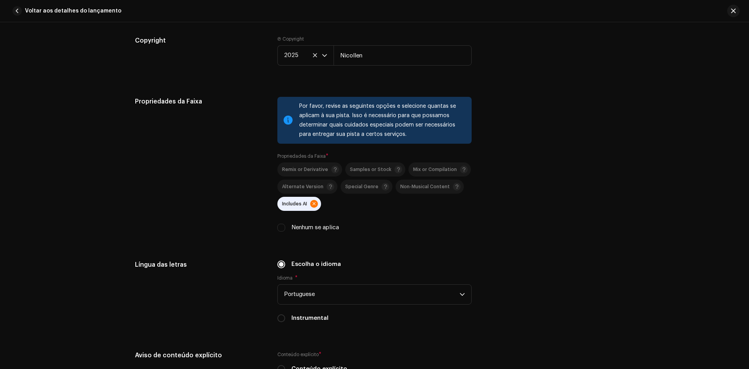
scroll to position [1210, 0]
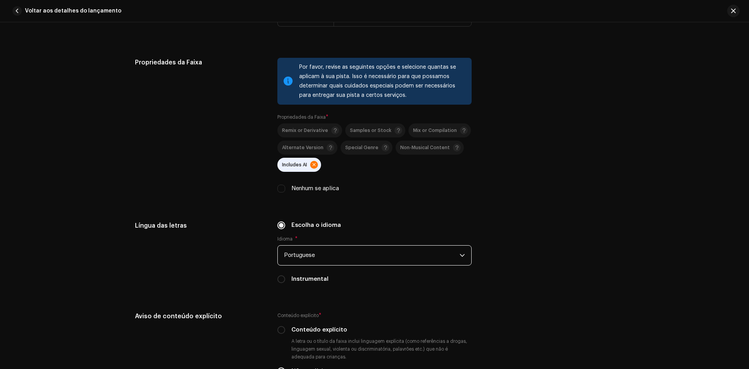
click at [302, 259] on span "Portuguese" at bounding box center [372, 255] width 176 height 20
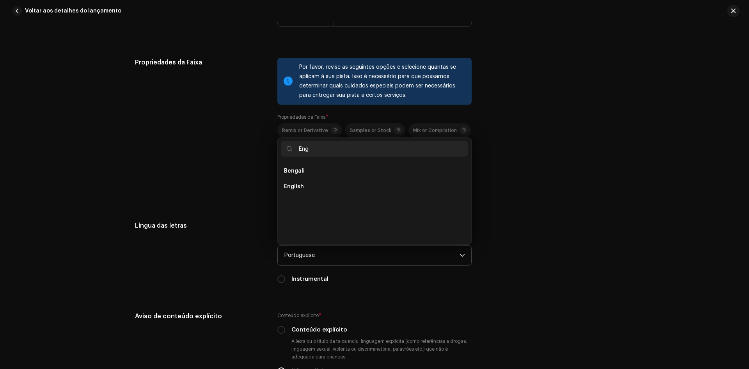
scroll to position [0, 0]
type input "Eng"
click at [290, 181] on li "English" at bounding box center [374, 187] width 187 height 16
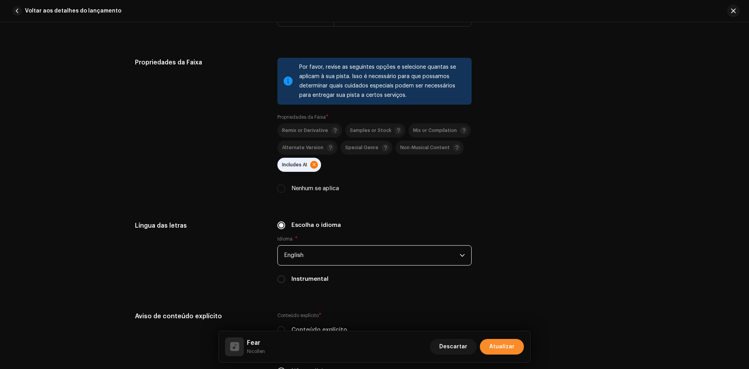
click at [493, 343] on span "Atualizar" at bounding box center [501, 347] width 25 height 16
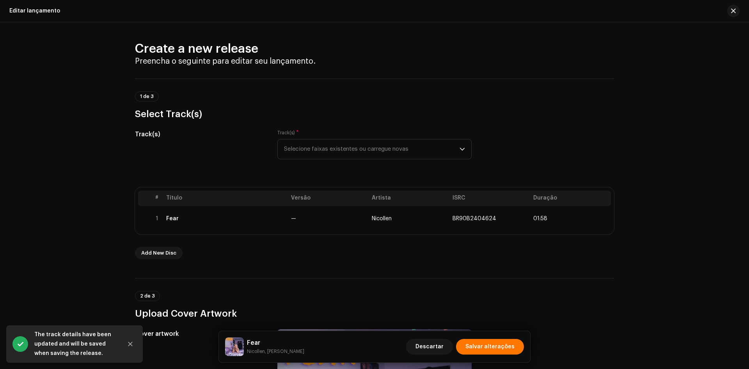
click at [498, 358] on div "Fear Nicollen, Lym Óliver Descartar Salvar alterações" at bounding box center [374, 346] width 311 height 31
click at [498, 350] on span "Salvar alterações" at bounding box center [490, 347] width 49 height 16
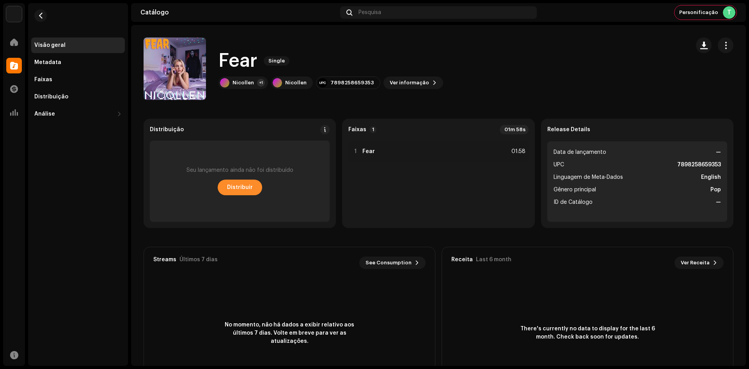
click at [240, 192] on span "Distribuir" at bounding box center [240, 188] width 26 height 16
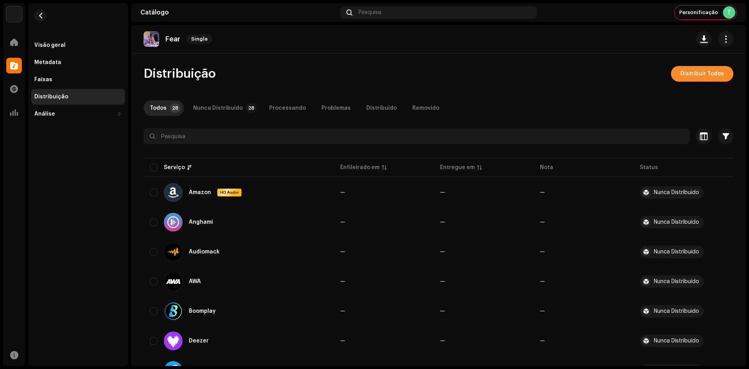
click at [695, 79] on span "Distribuir Todos" at bounding box center [703, 74] width 44 height 16
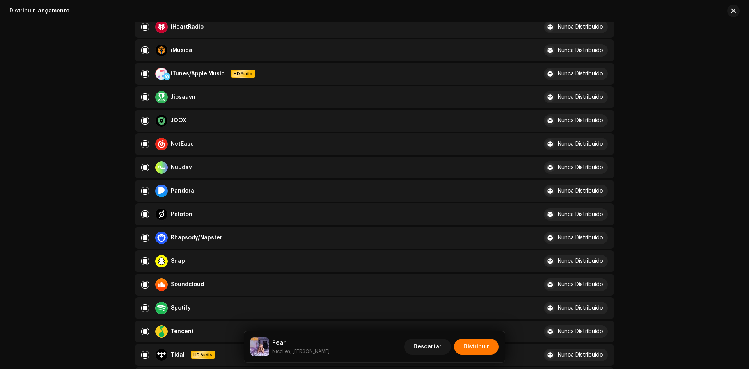
scroll to position [351, 0]
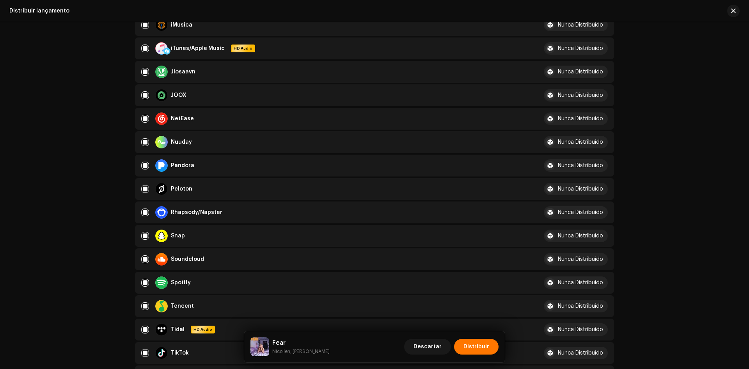
click at [482, 354] on div "Descartar Distribuir" at bounding box center [451, 346] width 94 height 19
click at [480, 349] on span "Distribuir" at bounding box center [477, 347] width 26 height 16
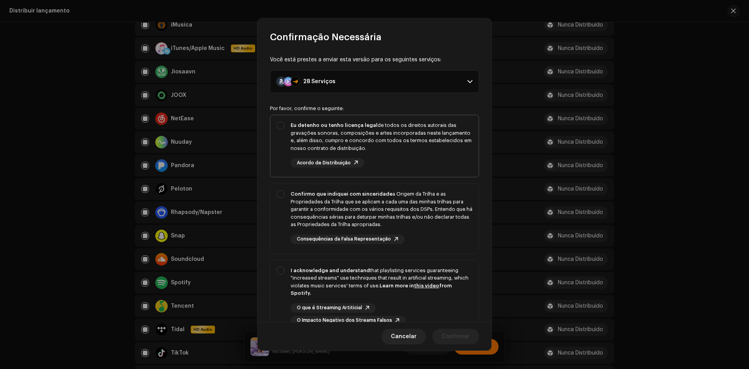
click at [280, 143] on div "Eu detenho ou tenho licença legal de todos os direitos autorais das gravações s…" at bounding box center [374, 144] width 208 height 59
checkbox input "true"
drag, startPoint x: 272, startPoint y: 222, endPoint x: 265, endPoint y: 293, distance: 71.3
click at [272, 225] on div "Confirmo que indiquei com sinceridade a Origem da Trilha e as Propriedades da T…" at bounding box center [374, 217] width 208 height 66
checkbox input "true"
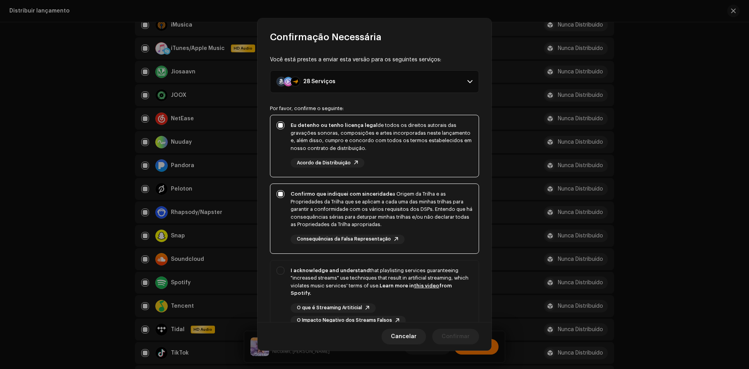
click at [263, 305] on div "Você está prestes a enviar esta versão para os seguintes serviços: 28 Serviços …" at bounding box center [375, 182] width 234 height 279
click at [273, 292] on div "I acknowledge and understand that playlisting services guaranteeing "increased …" at bounding box center [374, 295] width 208 height 71
checkbox input "true"
click at [448, 336] on span "Confirmar" at bounding box center [456, 337] width 28 height 16
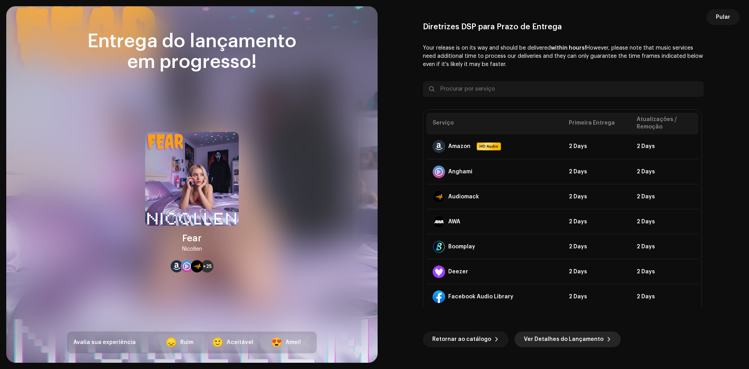
click at [533, 341] on span "Ver Detalhes do Lançamento" at bounding box center [564, 339] width 80 height 16
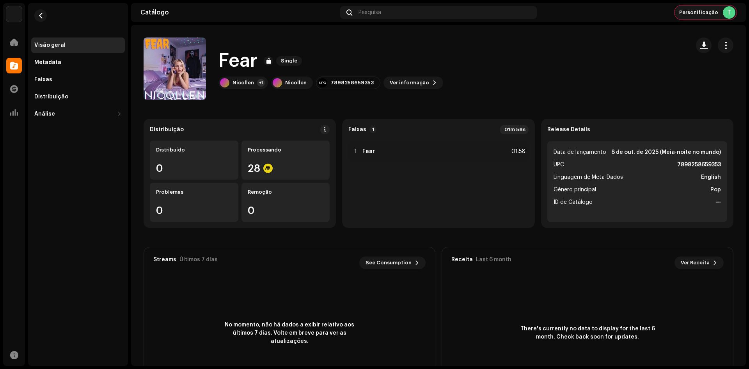
click at [686, 14] on span "Personificação" at bounding box center [698, 12] width 39 height 6
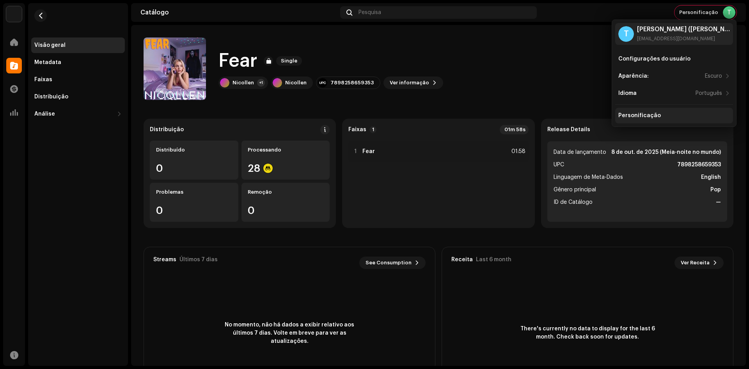
click at [651, 121] on div "Personificação" at bounding box center [674, 116] width 118 height 16
